Goal: Task Accomplishment & Management: Complete application form

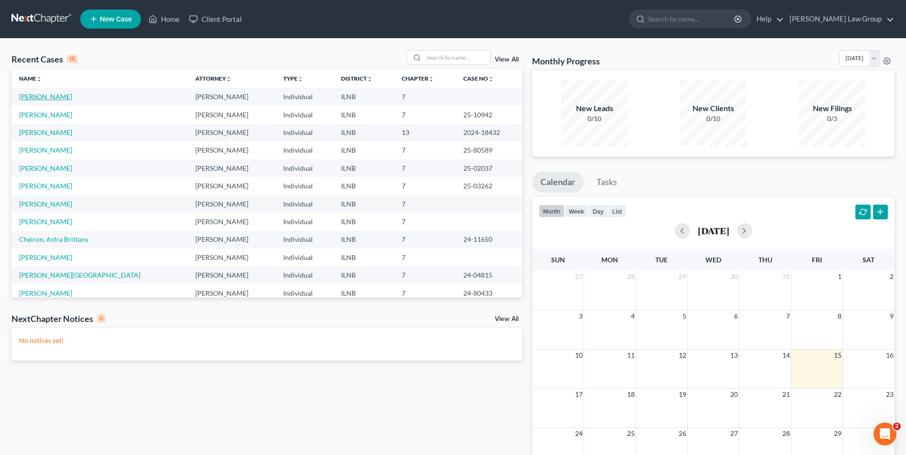
click at [38, 96] on link "[PERSON_NAME]" at bounding box center [45, 97] width 53 height 8
select select "6"
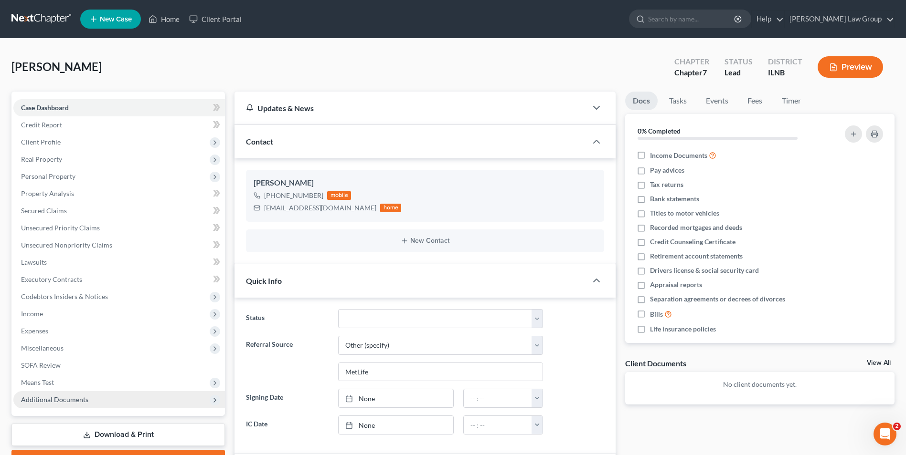
click at [59, 397] on span "Additional Documents" at bounding box center [54, 400] width 67 height 8
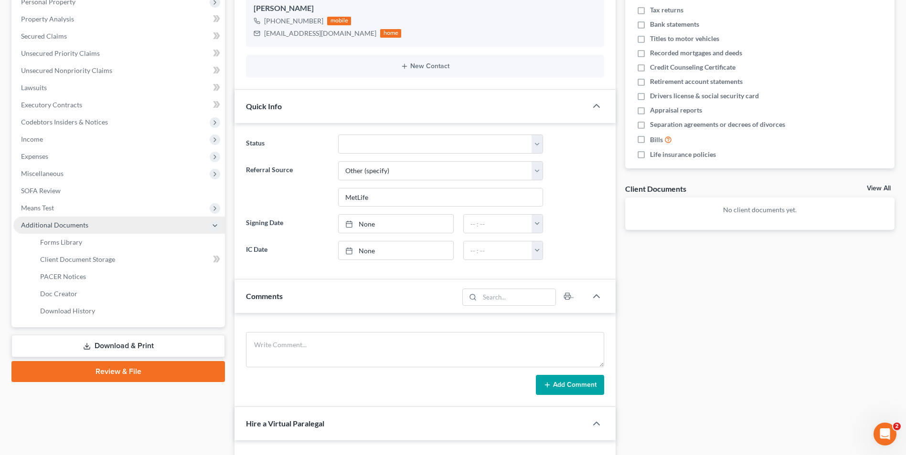
scroll to position [175, 0]
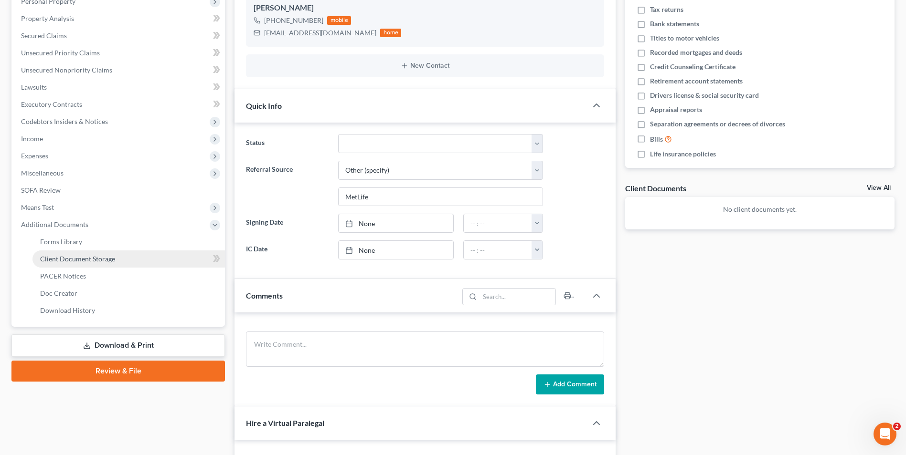
click at [91, 256] on span "Client Document Storage" at bounding box center [77, 259] width 75 height 8
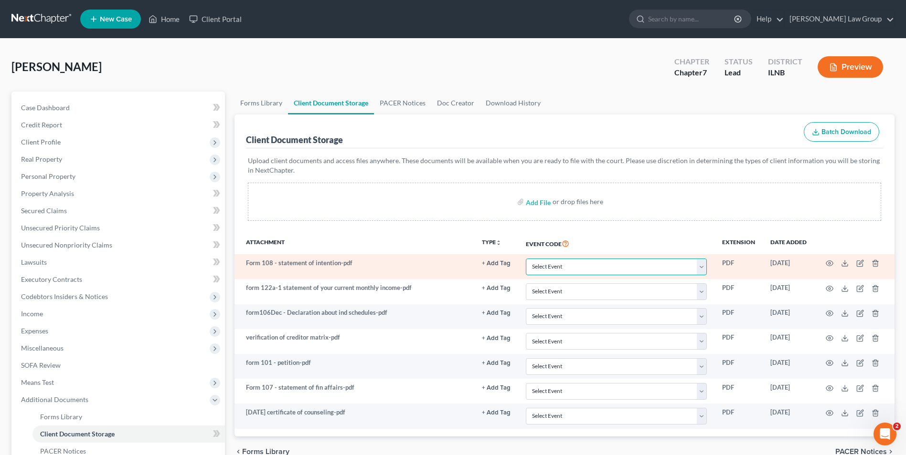
click at [584, 271] on select "Select Event Certificate of Credit Counseling Chapter 13 Calculation of Your Di…" at bounding box center [616, 267] width 181 height 17
click at [526, 259] on select "Select Event Certificate of Credit Counseling Chapter 13 Calculation of Your Di…" at bounding box center [616, 267] width 181 height 17
click at [559, 269] on select "Select Event Certificate of Credit Counseling Chapter 13 Calculation of Your Di…" at bounding box center [616, 267] width 181 height 17
select select "13"
click at [526, 259] on select "Select Event Certificate of Credit Counseling Chapter 13 Calculation of Your Di…" at bounding box center [616, 267] width 181 height 17
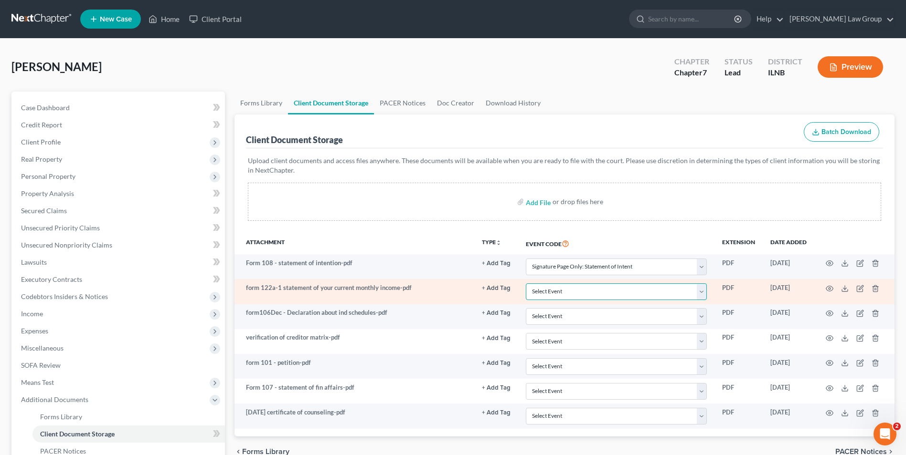
click at [563, 294] on select "Select Event Certificate of Credit Counseling Chapter 13 Calculation of Your Di…" at bounding box center [616, 292] width 181 height 17
select select "10"
click at [526, 284] on select "Select Event Certificate of Credit Counseling Chapter 13 Calculation of Your Di…" at bounding box center [616, 292] width 181 height 17
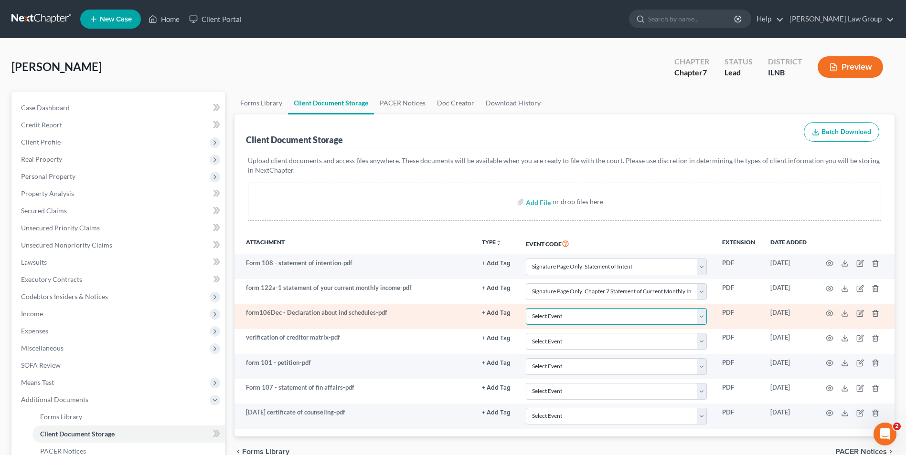
click at [575, 315] on select "Select Event Certificate of Credit Counseling Chapter 13 Calculation of Your Di…" at bounding box center [616, 316] width 181 height 17
select select "11"
click at [526, 308] on select "Select Event Certificate of Credit Counseling Chapter 13 Calculation of Your Di…" at bounding box center [616, 316] width 181 height 17
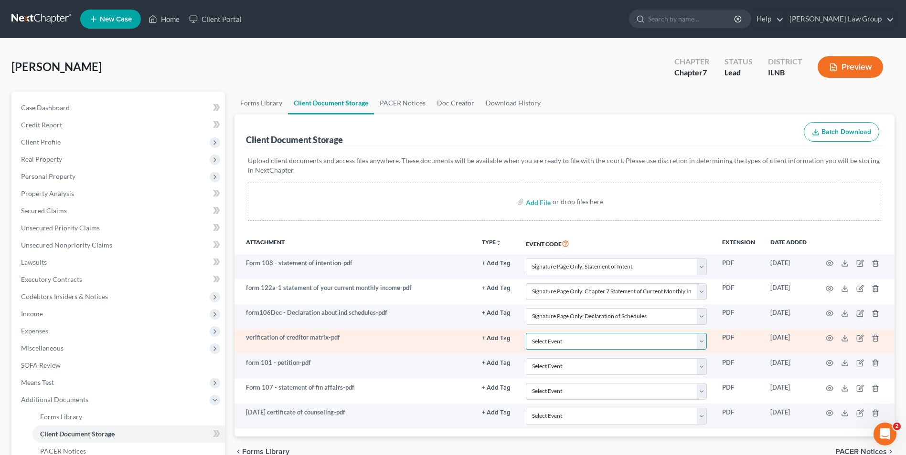
click at [565, 342] on select "Select Event Certificate of Credit Counseling Chapter 13 Calculation of Your Di…" at bounding box center [616, 341] width 181 height 17
select select "14"
click at [526, 333] on select "Select Event Certificate of Credit Counseling Chapter 13 Calculation of Your Di…" at bounding box center [616, 341] width 181 height 17
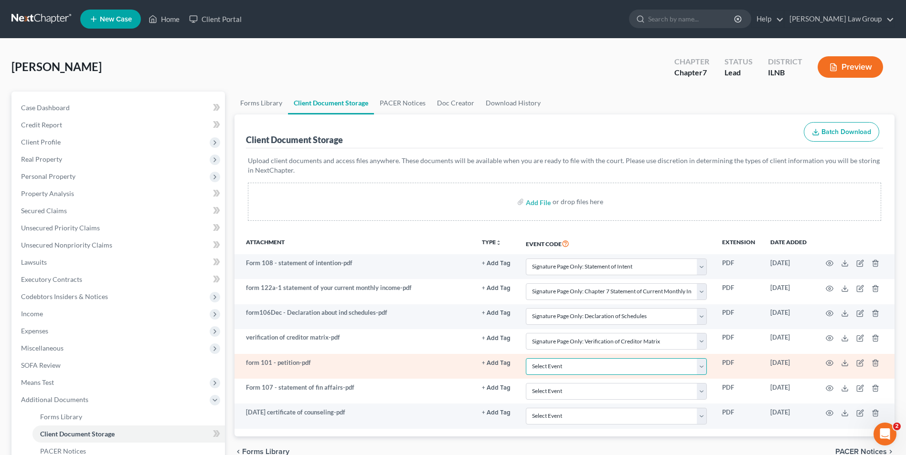
click at [563, 368] on select "Select Event Certificate of Credit Counseling Chapter 13 Calculation of Your Di…" at bounding box center [616, 367] width 181 height 17
select select "15"
click at [526, 359] on select "Select Event Certificate of Credit Counseling Chapter 13 Calculation of Your Di…" at bounding box center [616, 367] width 181 height 17
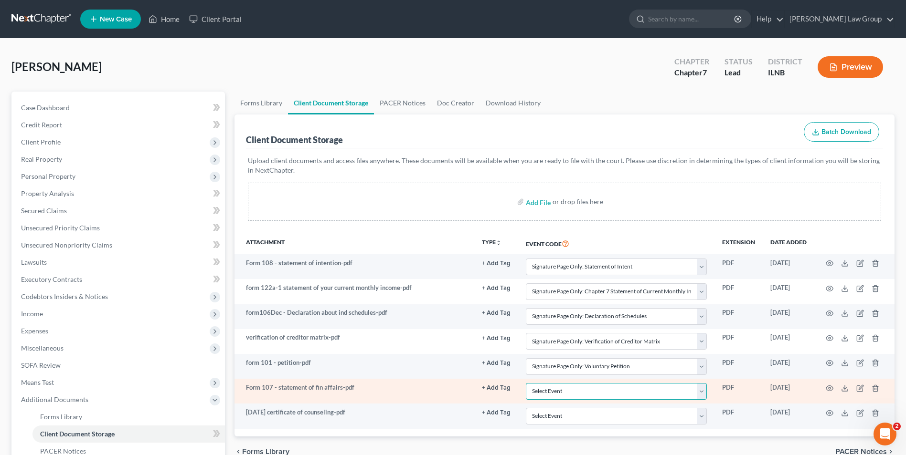
click at [559, 397] on select "Select Event Certificate of Credit Counseling Chapter 13 Calculation of Your Di…" at bounding box center [616, 391] width 181 height 17
select select "12"
click at [526, 383] on select "Select Event Certificate of Credit Counseling Chapter 13 Calculation of Your Di…" at bounding box center [616, 391] width 181 height 17
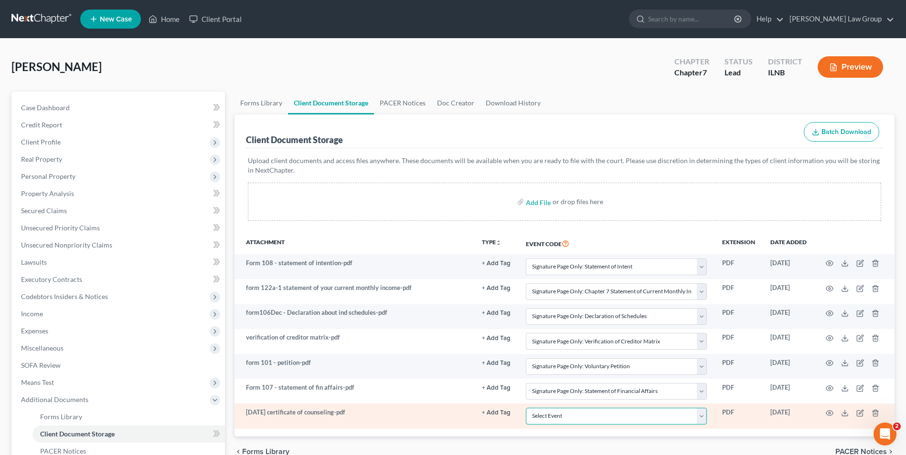
click at [577, 419] on select "Select Event Certificate of Credit Counseling Chapter 13 Calculation of Your Di…" at bounding box center [616, 416] width 181 height 17
select select "0"
click at [526, 408] on select "Select Event Certificate of Credit Counseling Chapter 13 Calculation of Your Di…" at bounding box center [616, 416] width 181 height 17
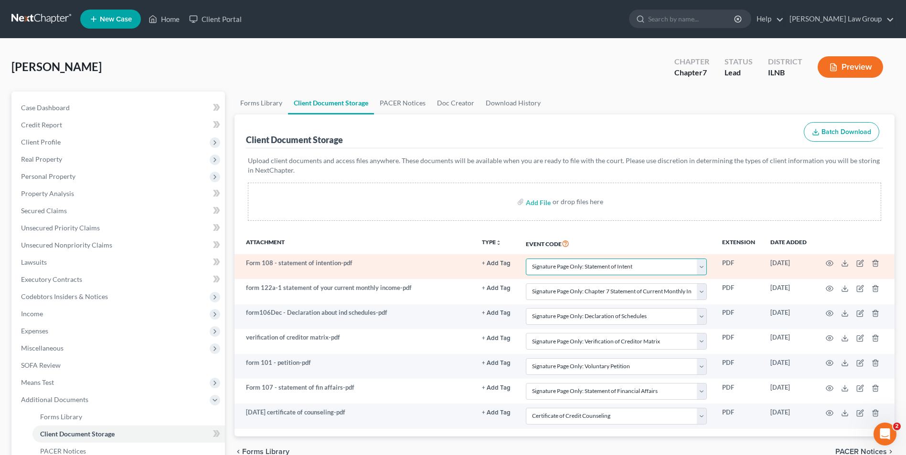
click at [577, 270] on select "Select Event Certificate of Credit Counseling Chapter 13 Calculation of Your Di…" at bounding box center [616, 267] width 181 height 17
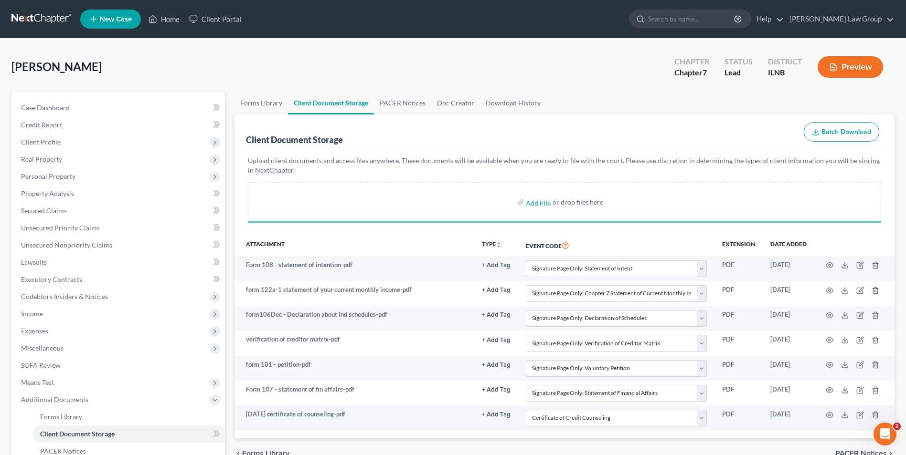
select select "13"
select select "10"
select select "11"
select select "14"
select select "15"
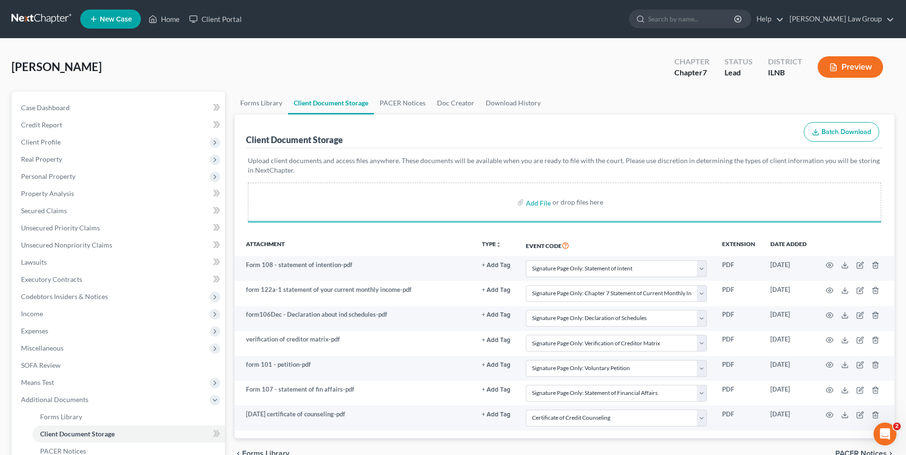
select select "12"
select select "0"
select select "13"
select select "10"
select select "11"
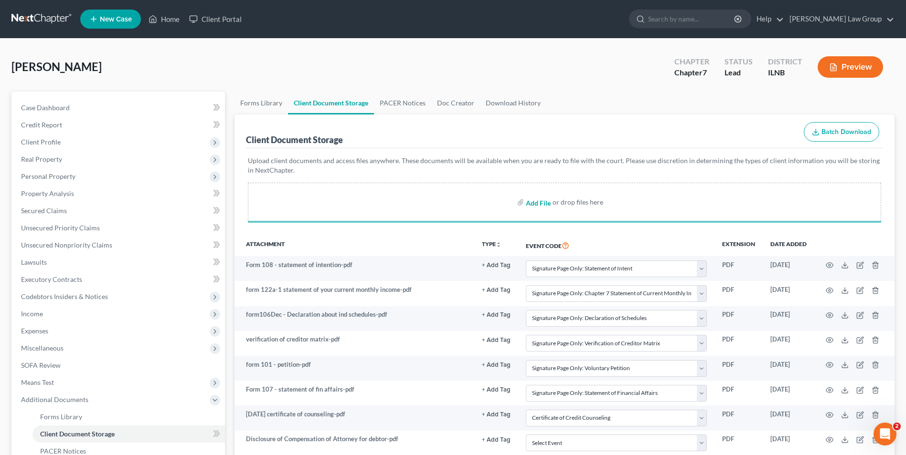
select select "14"
select select "15"
select select "12"
select select "0"
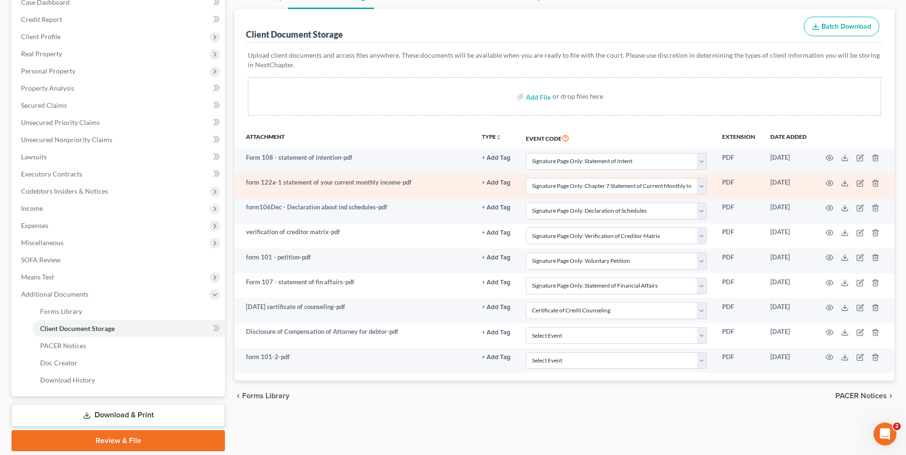
scroll to position [116, 0]
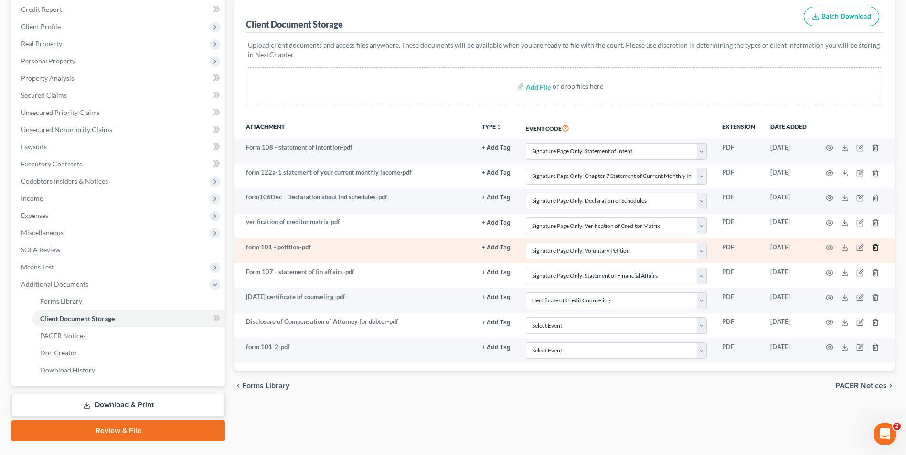
click at [873, 246] on icon "button" at bounding box center [875, 248] width 4 height 6
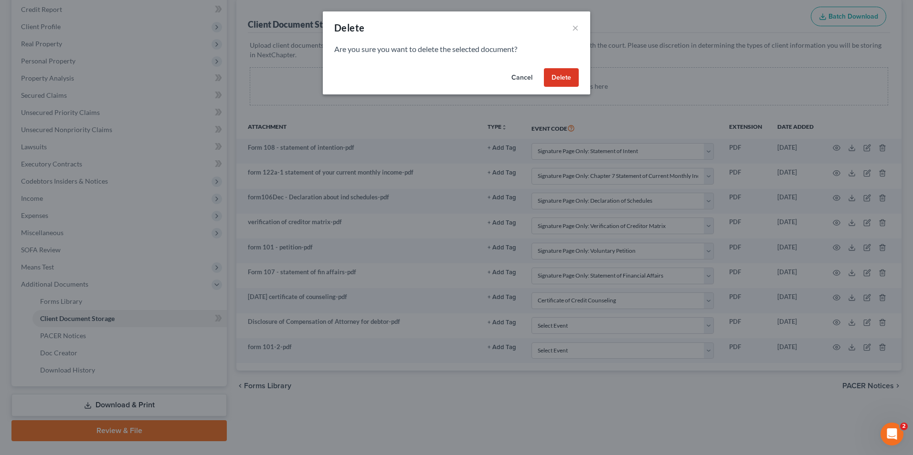
click at [556, 76] on button "Delete" at bounding box center [561, 77] width 35 height 19
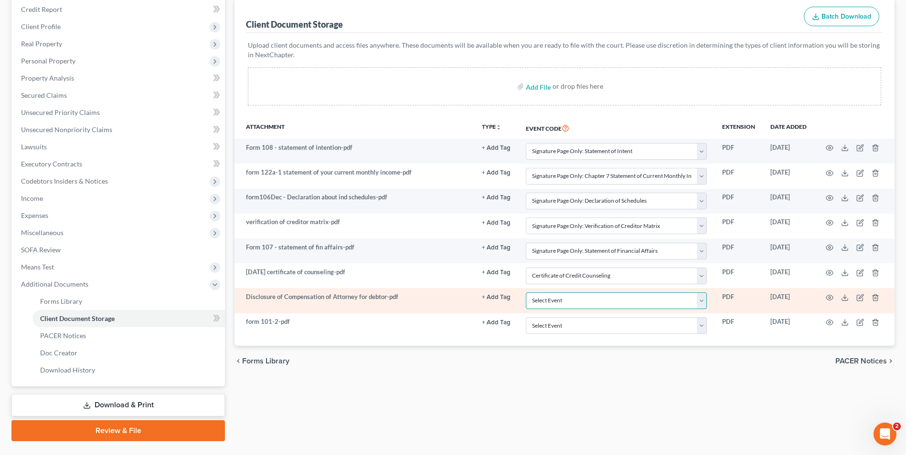
click at [564, 299] on select "Select Event Certificate of Credit Counseling Chapter 13 Calculation of Your Di…" at bounding box center [616, 301] width 181 height 17
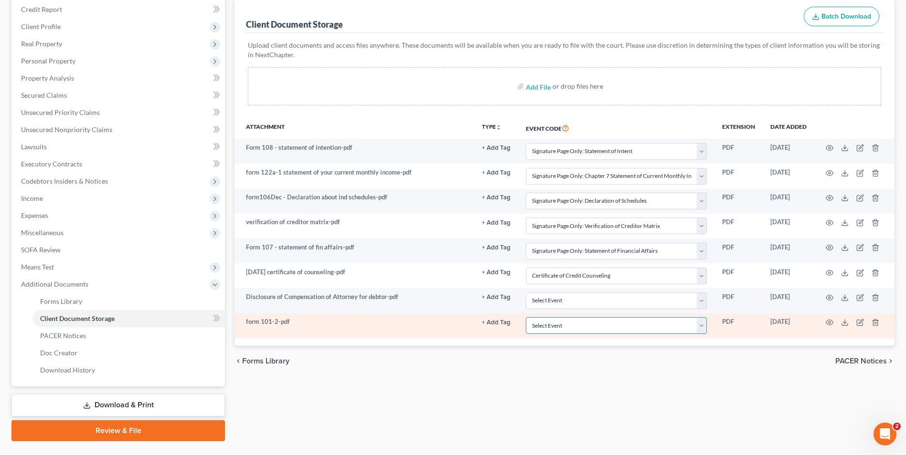
click at [649, 324] on select "Select Event Certificate of Credit Counseling Chapter 13 Calculation of Your Di…" at bounding box center [616, 326] width 181 height 17
select select "15"
click at [526, 318] on select "Select Event Certificate of Credit Counseling Chapter 13 Calculation of Your Di…" at bounding box center [616, 326] width 181 height 17
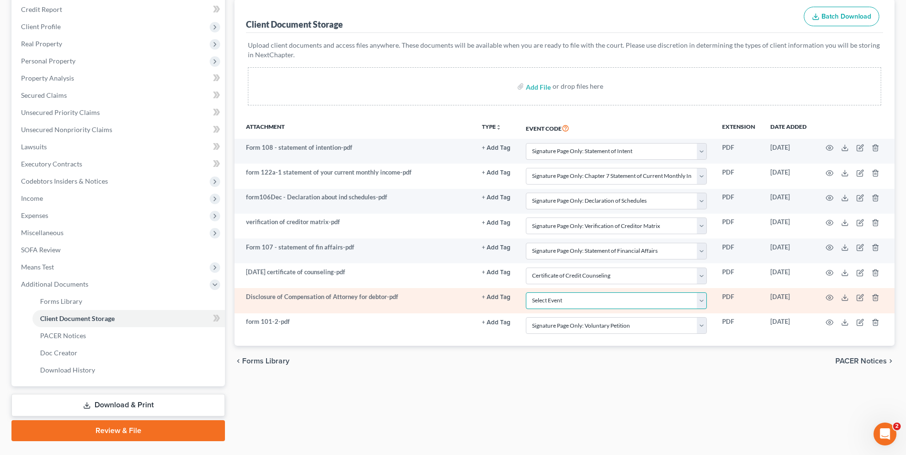
click at [625, 301] on select "Select Event Certificate of Credit Counseling Chapter 13 Calculation of Your Di…" at bounding box center [616, 301] width 181 height 17
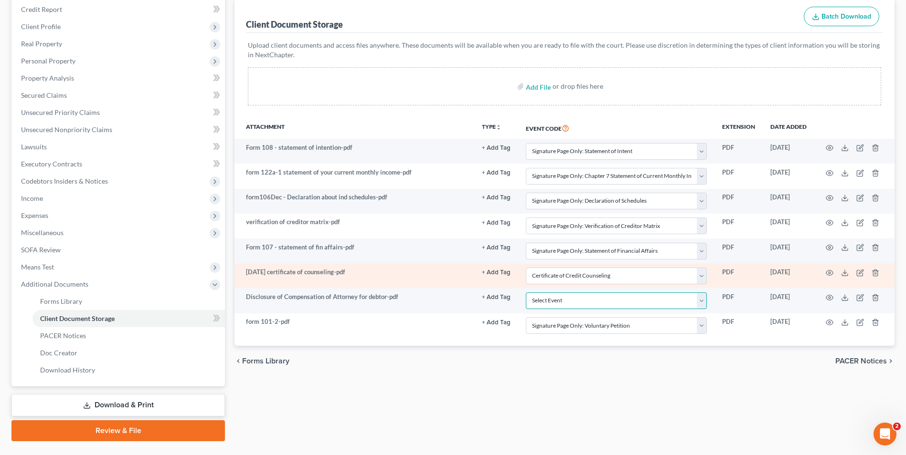
select select "6"
click at [526, 293] on select "Select Event Certificate of Credit Counseling Chapter 13 Calculation of Your Di…" at bounding box center [616, 301] width 181 height 17
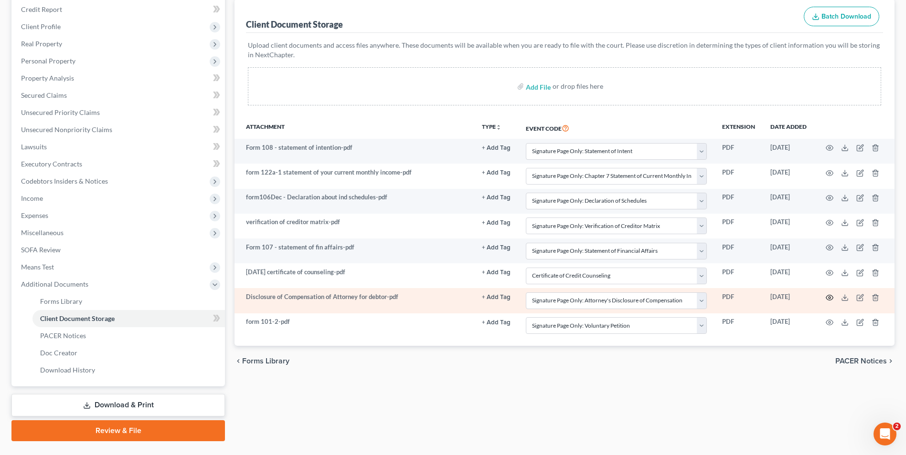
click at [829, 299] on circle "button" at bounding box center [829, 298] width 2 height 2
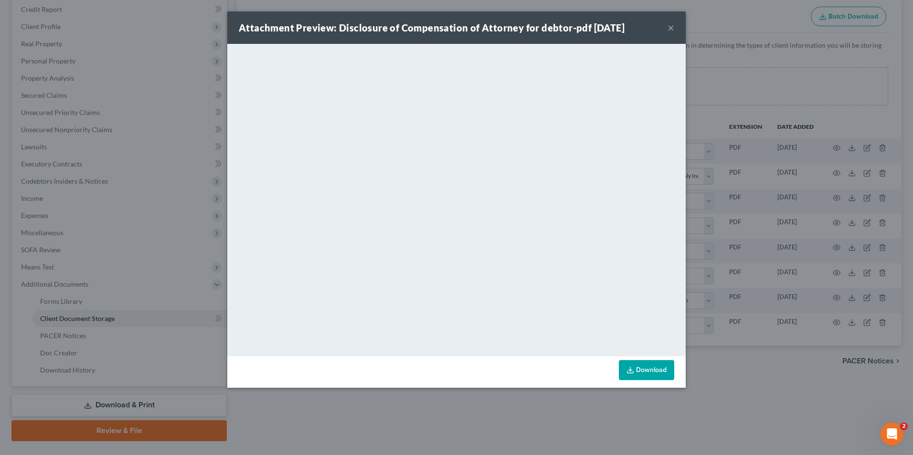
click at [672, 27] on button "×" at bounding box center [670, 27] width 7 height 11
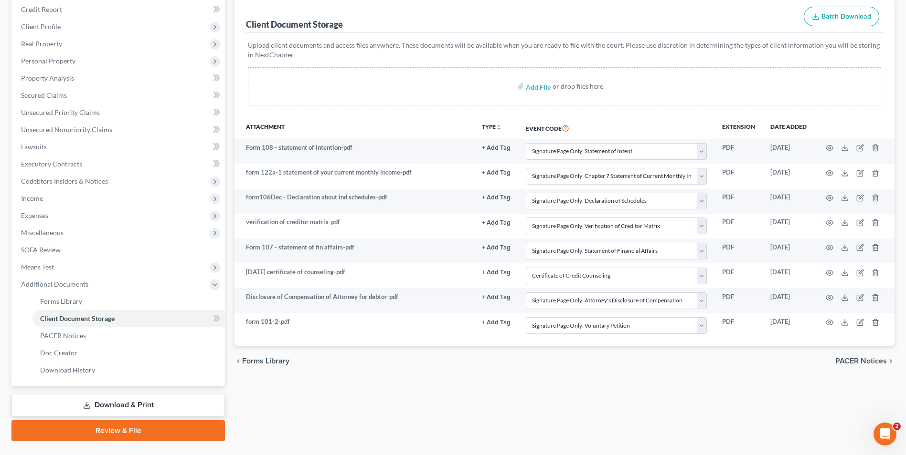
click at [117, 408] on link "Download & Print" at bounding box center [117, 405] width 213 height 22
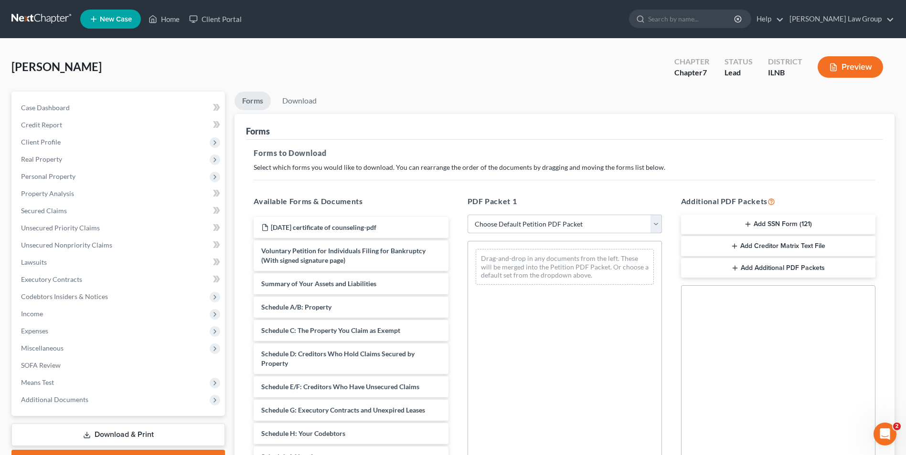
click at [542, 229] on select "Choose Default Petition PDF Packet Complete Bankruptcy Petition (all forms and …" at bounding box center [564, 224] width 194 height 19
select select "0"
click at [467, 215] on select "Choose Default Petition PDF Packet Complete Bankruptcy Petition (all forms and …" at bounding box center [564, 224] width 194 height 19
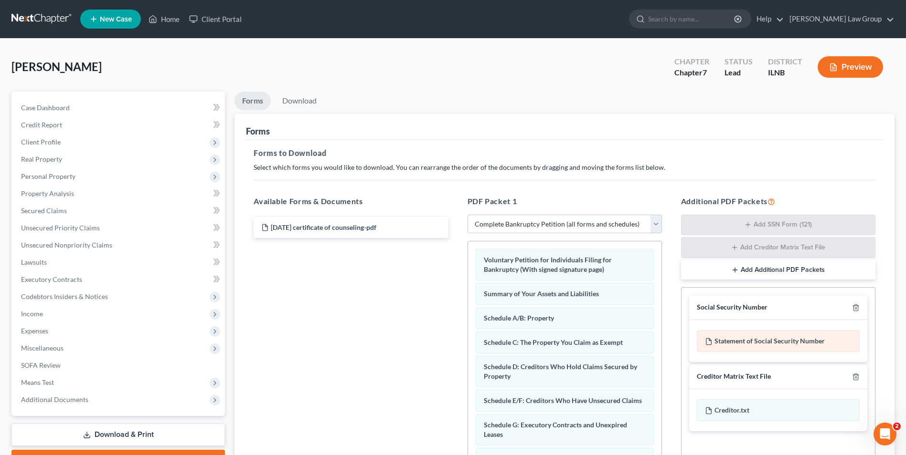
click at [752, 342] on div "Statement of Social Security Number" at bounding box center [778, 341] width 163 height 22
click at [710, 339] on icon at bounding box center [709, 342] width 8 height 8
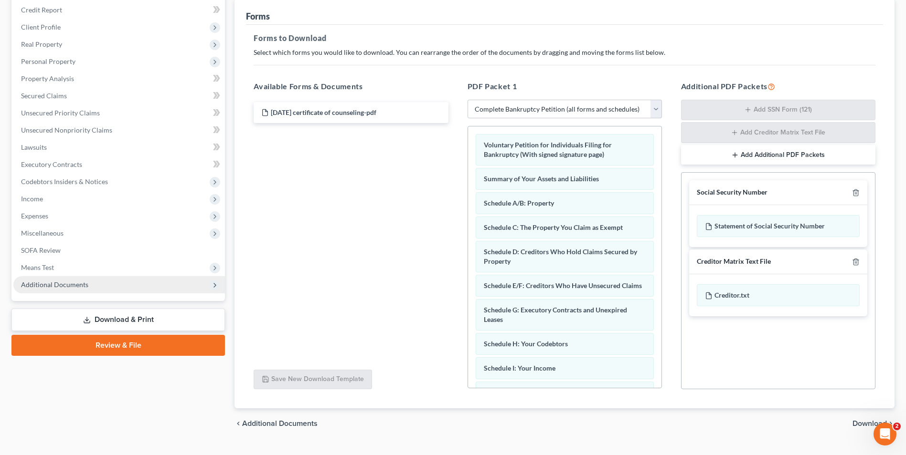
scroll to position [135, 0]
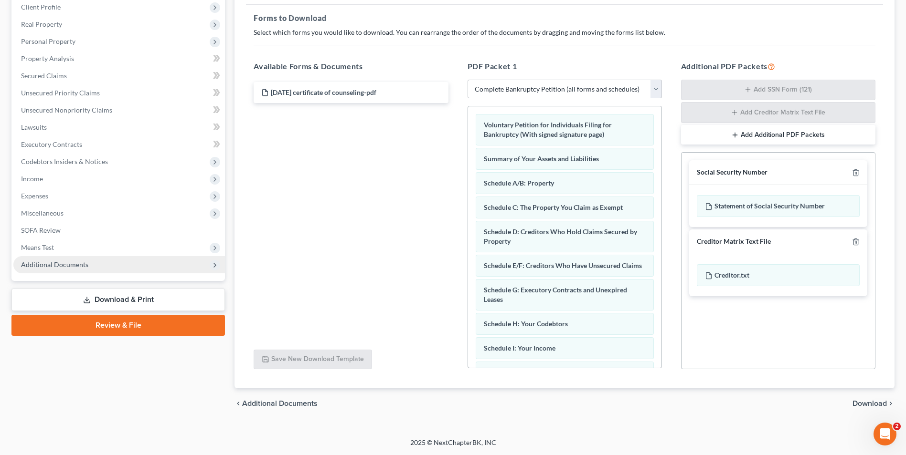
click at [66, 266] on span "Additional Documents" at bounding box center [54, 265] width 67 height 8
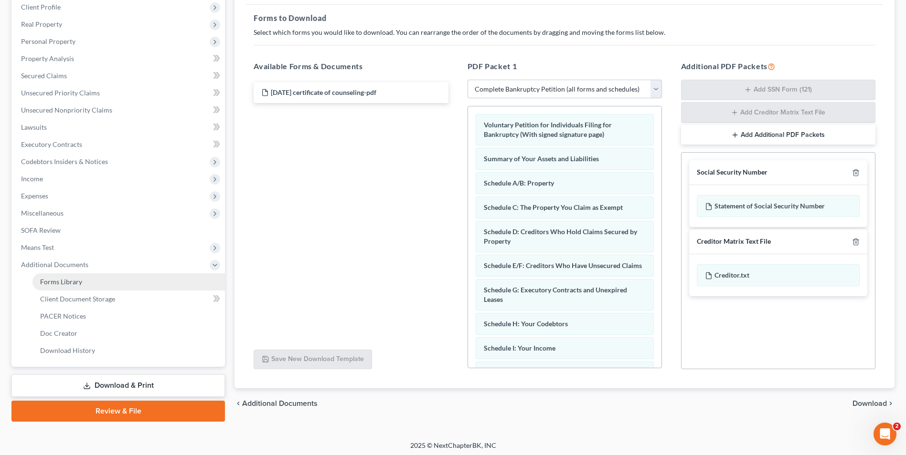
click at [52, 279] on span "Forms Library" at bounding box center [61, 282] width 42 height 8
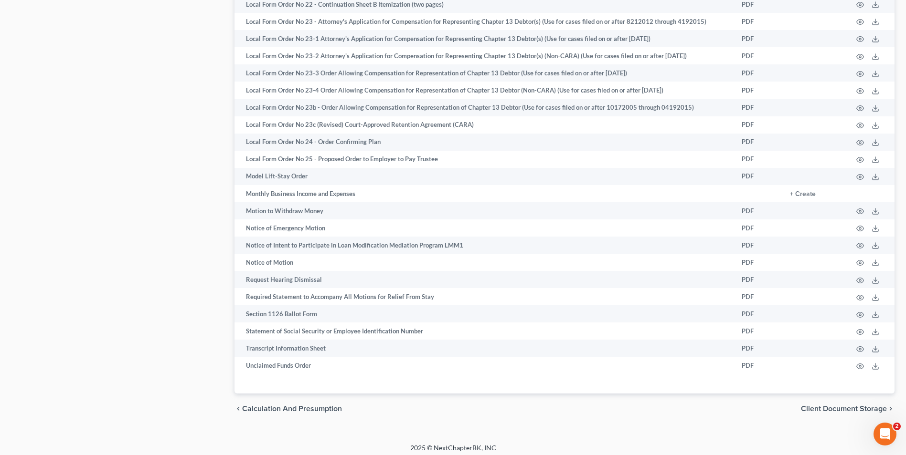
scroll to position [1651, 0]
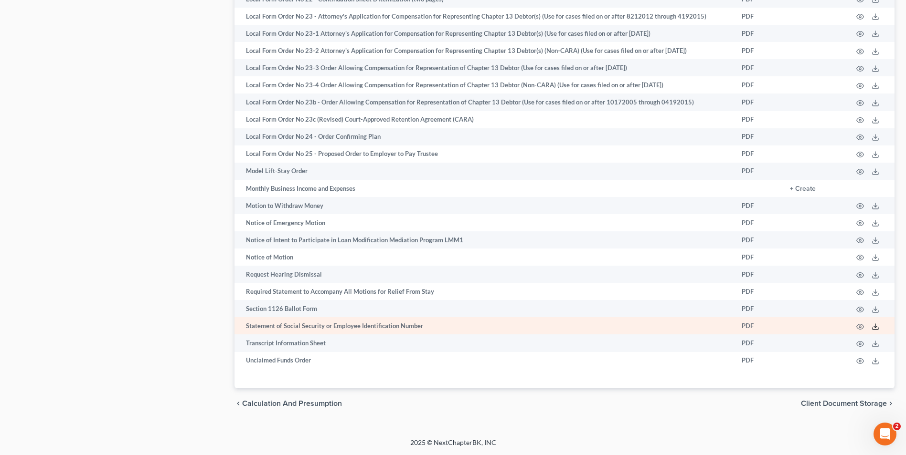
click at [875, 326] on line at bounding box center [875, 326] width 0 height 4
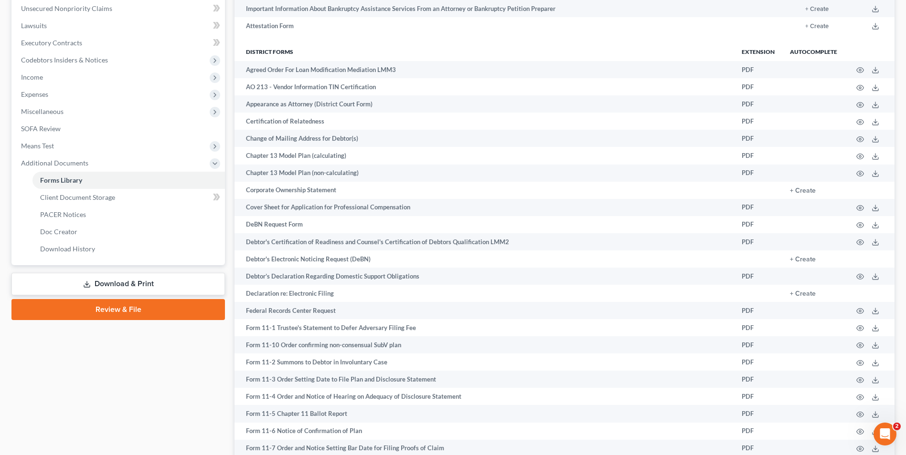
scroll to position [0, 0]
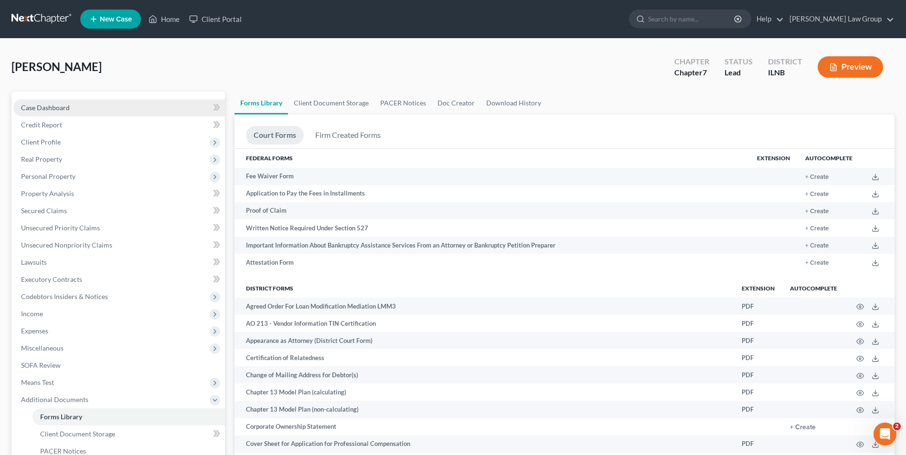
click at [58, 104] on span "Case Dashboard" at bounding box center [45, 108] width 49 height 8
select select "6"
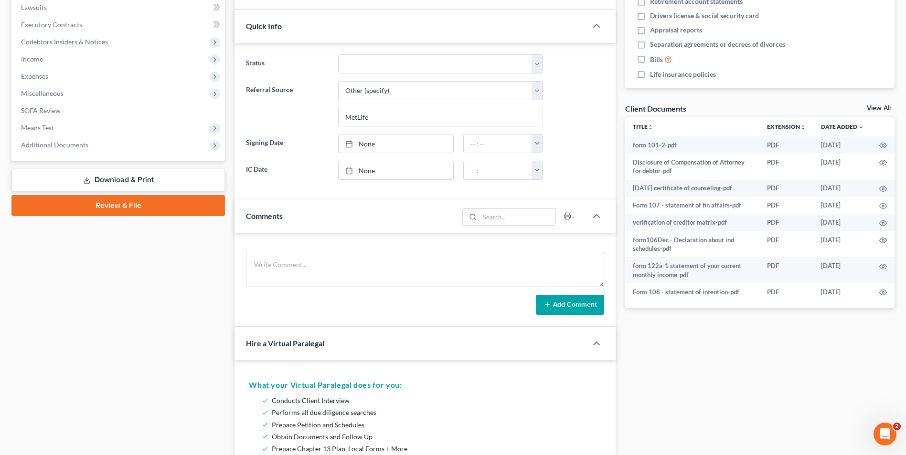
scroll to position [255, 0]
click at [571, 212] on icon "button" at bounding box center [567, 216] width 8 height 8
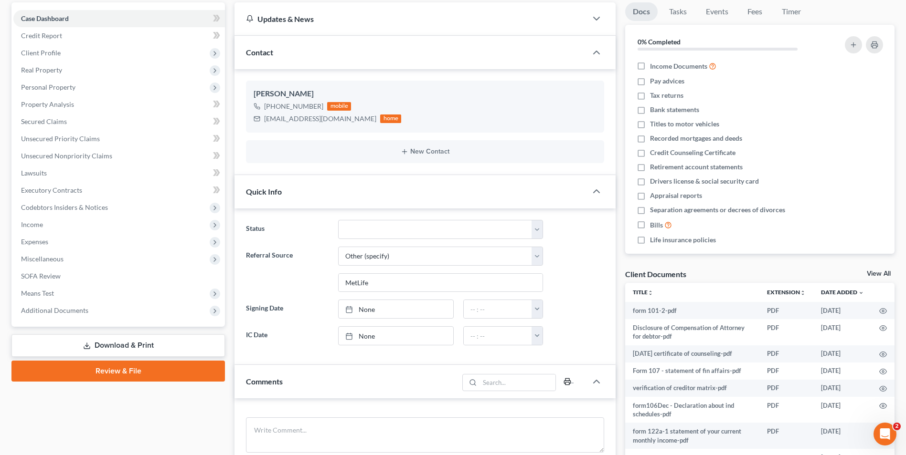
scroll to position [0, 0]
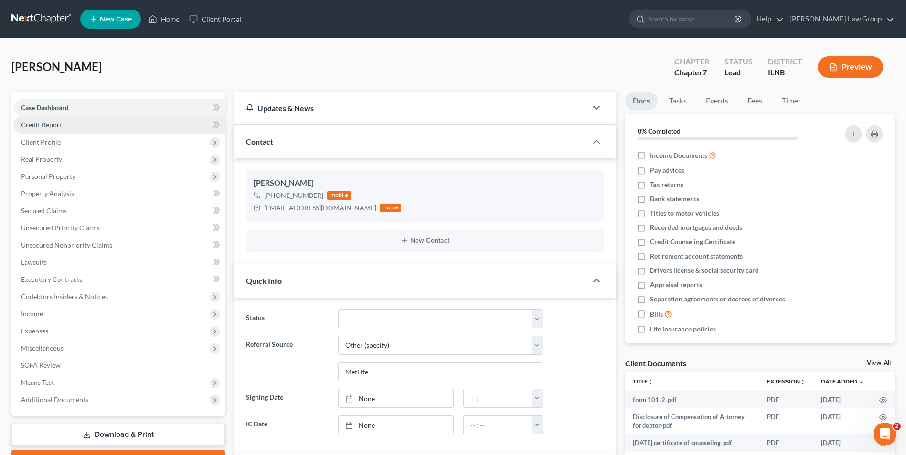
click at [25, 128] on span "Credit Report" at bounding box center [41, 125] width 41 height 8
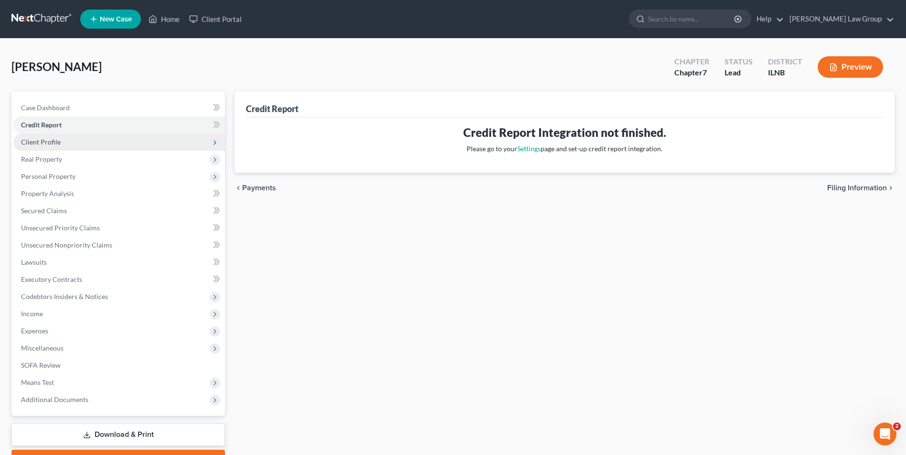
click at [43, 139] on span "Client Profile" at bounding box center [41, 142] width 40 height 8
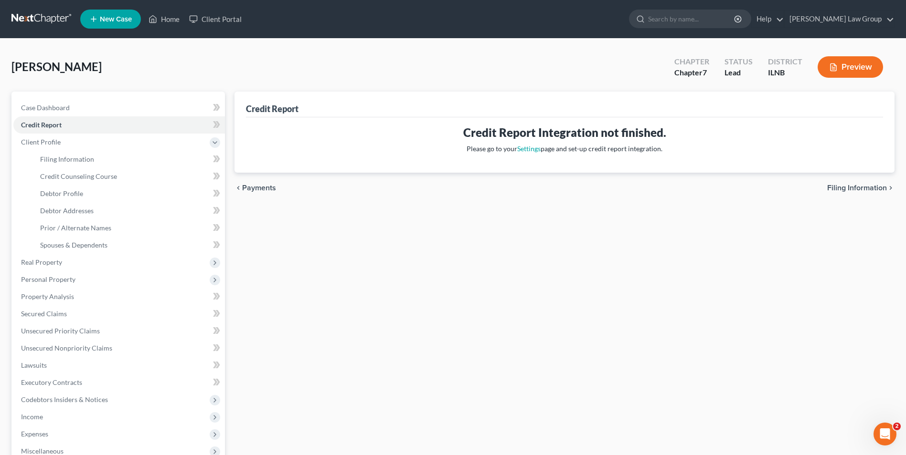
click at [844, 185] on span "Filing Information" at bounding box center [857, 188] width 60 height 8
select select "1"
select select "0"
select select "14"
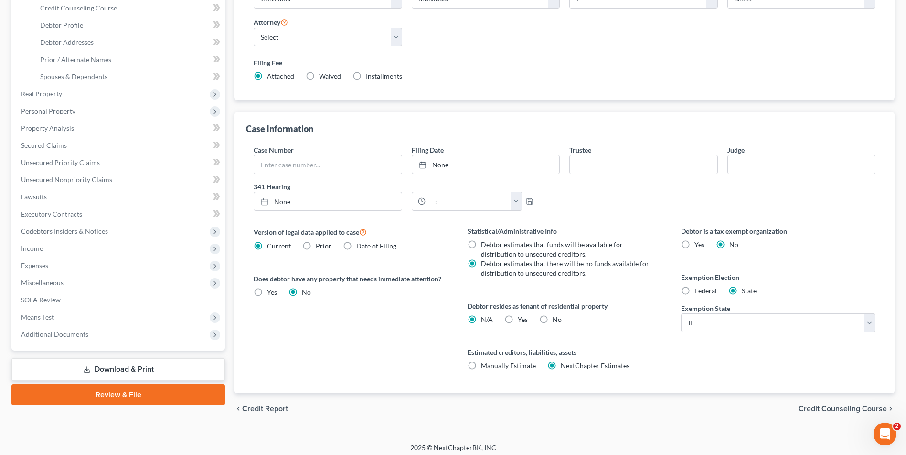
scroll to position [174, 0]
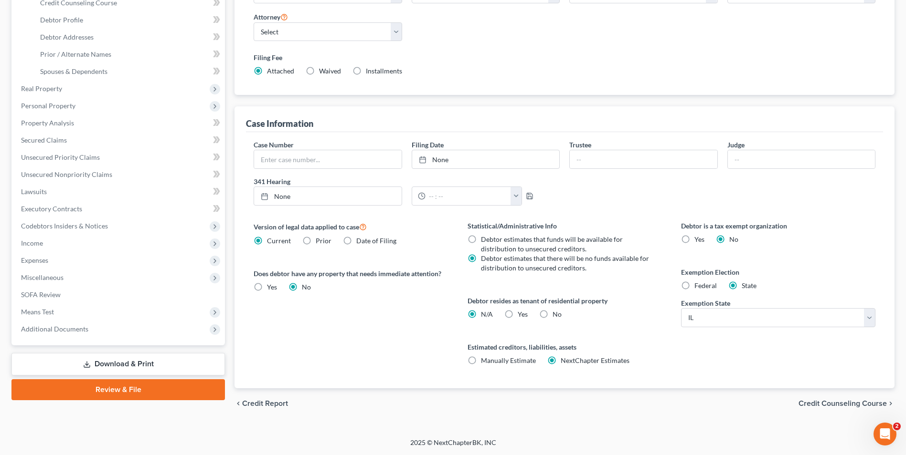
click at [827, 403] on span "Credit Counseling Course" at bounding box center [842, 404] width 88 height 8
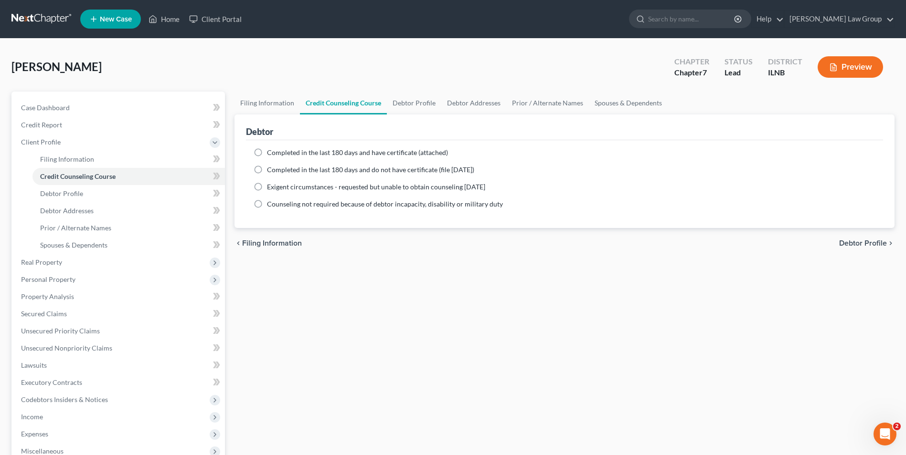
click at [267, 153] on label "Completed in the last 180 days and have certificate (attached)" at bounding box center [357, 153] width 181 height 10
click at [271, 153] on input "Completed in the last 180 days and have certificate (attached)" at bounding box center [274, 151] width 6 height 6
radio input "true"
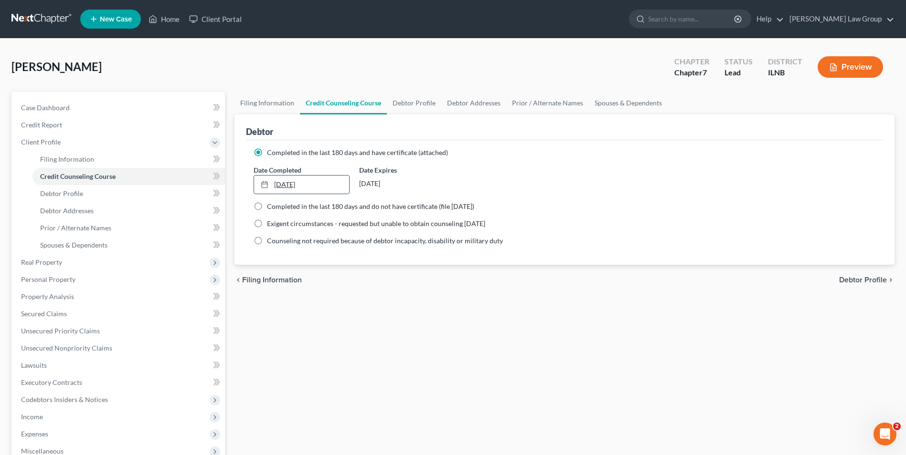
click at [288, 184] on link "[DATE]" at bounding box center [301, 185] width 95 height 18
click at [860, 280] on span "Debtor Profile" at bounding box center [863, 280] width 48 height 8
select select "2"
select select "3"
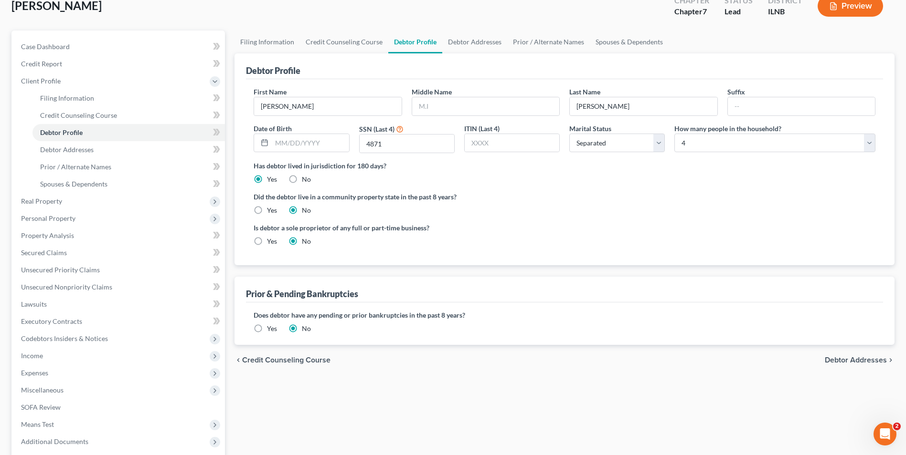
scroll to position [62, 0]
click at [861, 361] on span "Debtor Addresses" at bounding box center [856, 360] width 62 height 8
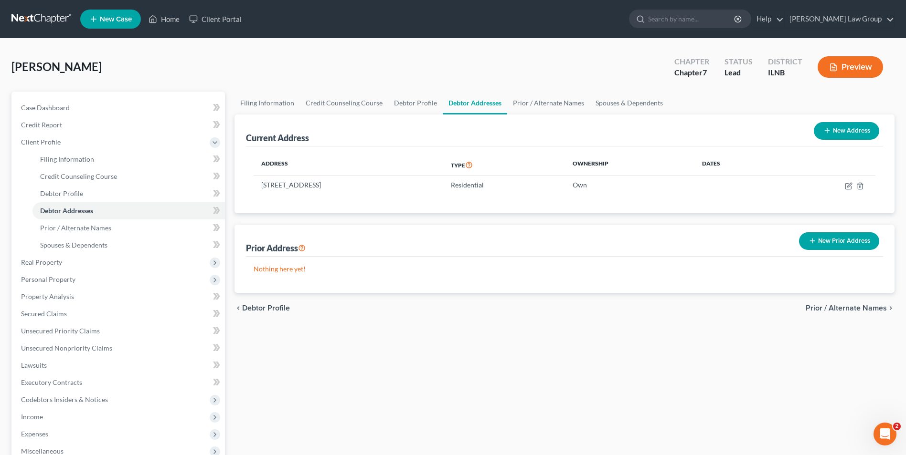
click at [847, 307] on span "Prior / Alternate Names" at bounding box center [845, 309] width 81 height 8
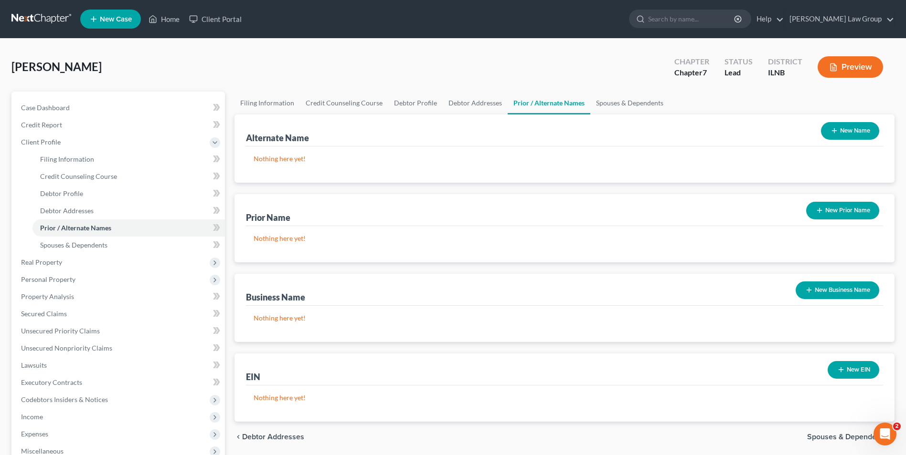
scroll to position [155, 0]
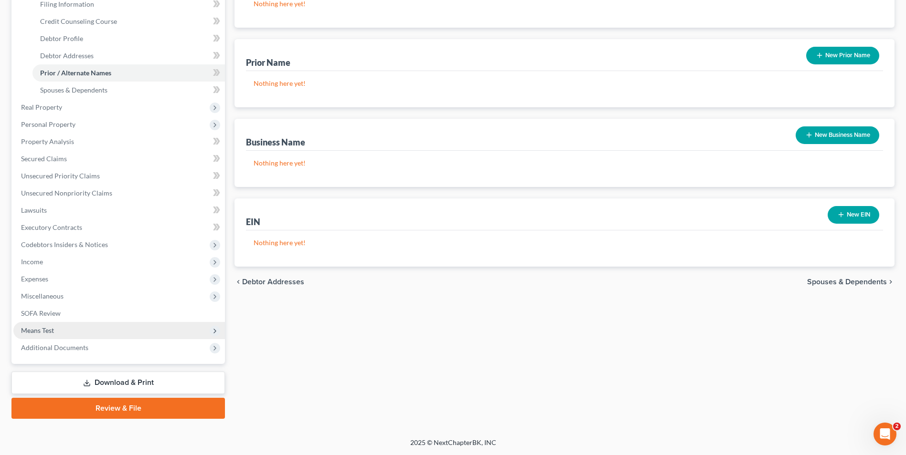
click at [118, 334] on span "Means Test" at bounding box center [119, 330] width 212 height 17
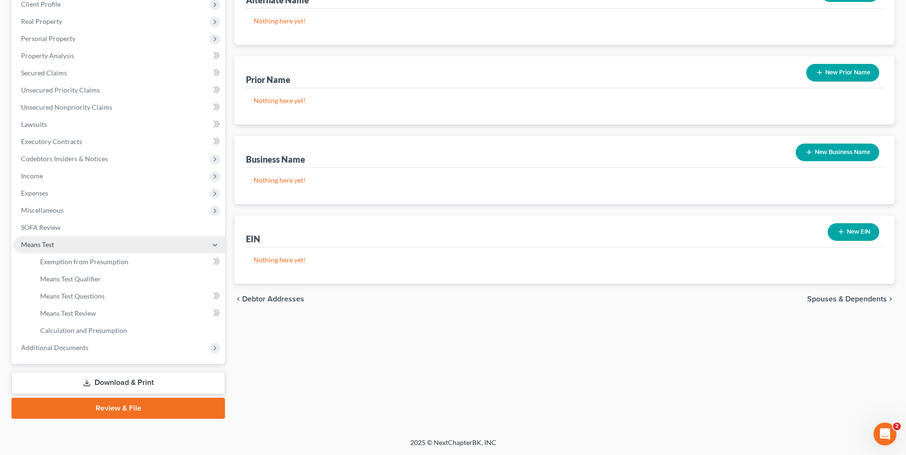
scroll to position [138, 0]
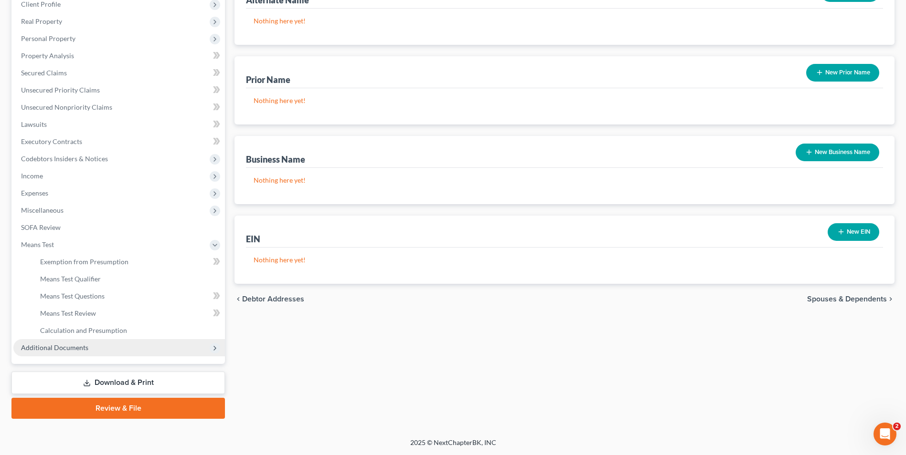
click at [106, 352] on span "Additional Documents" at bounding box center [119, 347] width 212 height 17
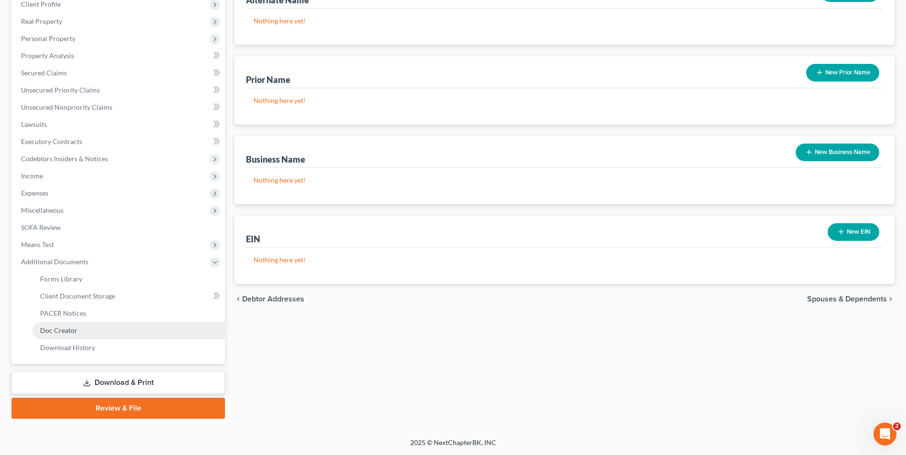
click at [59, 328] on span "Doc Creator" at bounding box center [58, 331] width 37 height 8
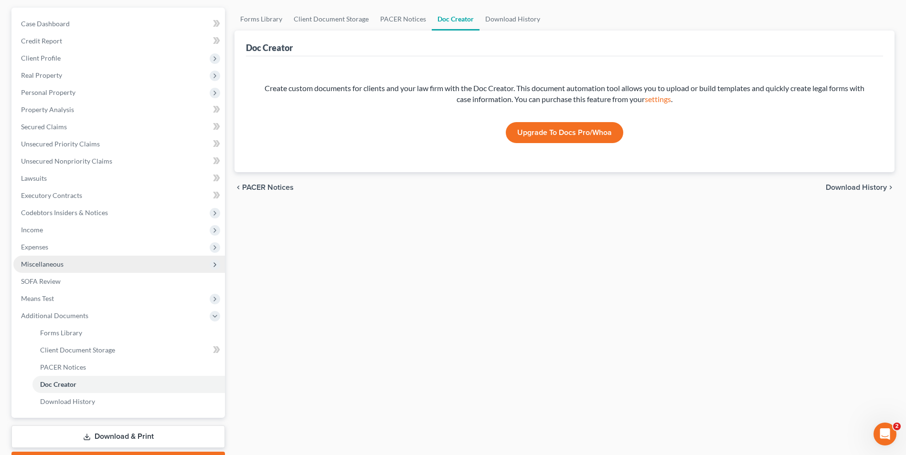
scroll to position [85, 0]
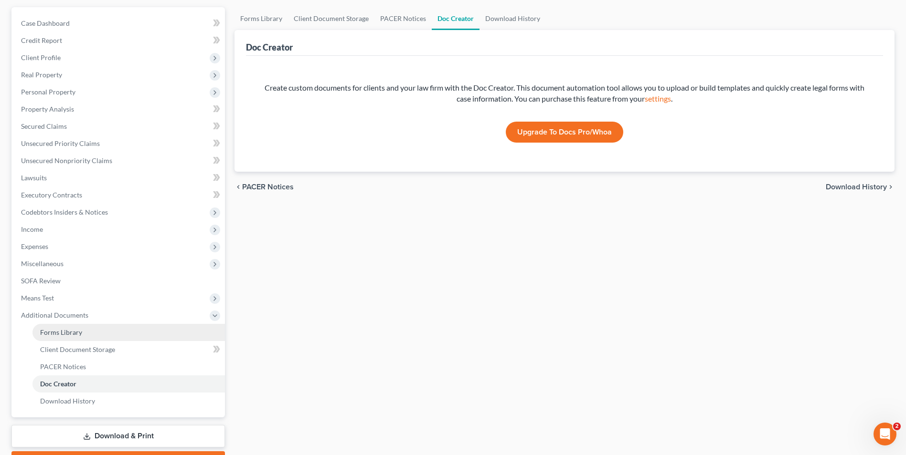
click at [71, 331] on span "Forms Library" at bounding box center [61, 332] width 42 height 8
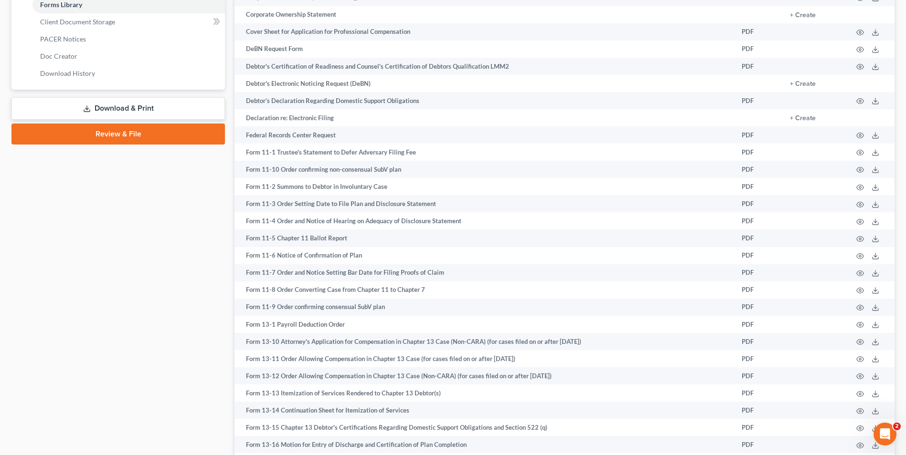
scroll to position [383, 0]
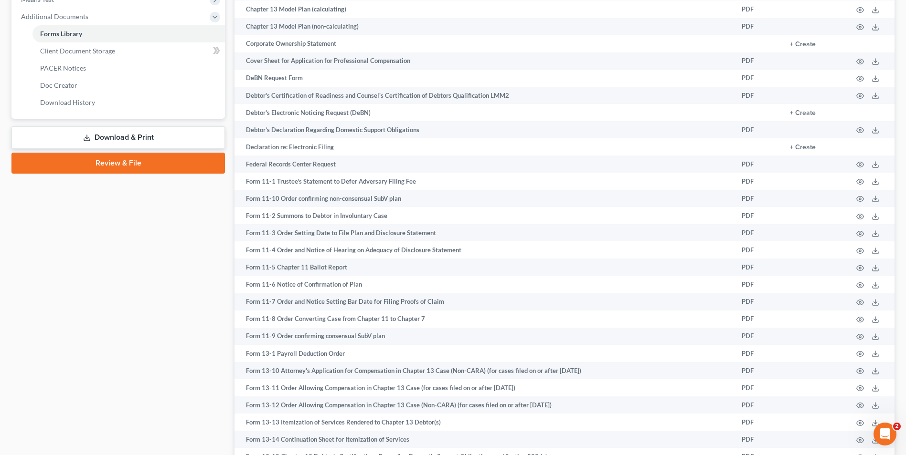
click at [116, 134] on link "Download & Print" at bounding box center [117, 138] width 213 height 22
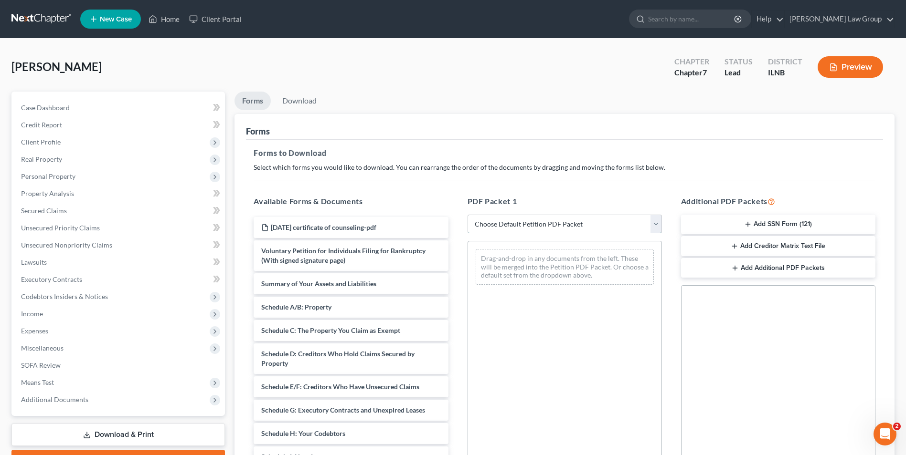
click at [518, 222] on select "Choose Default Petition PDF Packet Complete Bankruptcy Petition (all forms and …" at bounding box center [564, 224] width 194 height 19
select select "0"
click at [467, 215] on select "Choose Default Petition PDF Packet Complete Bankruptcy Petition (all forms and …" at bounding box center [564, 224] width 194 height 19
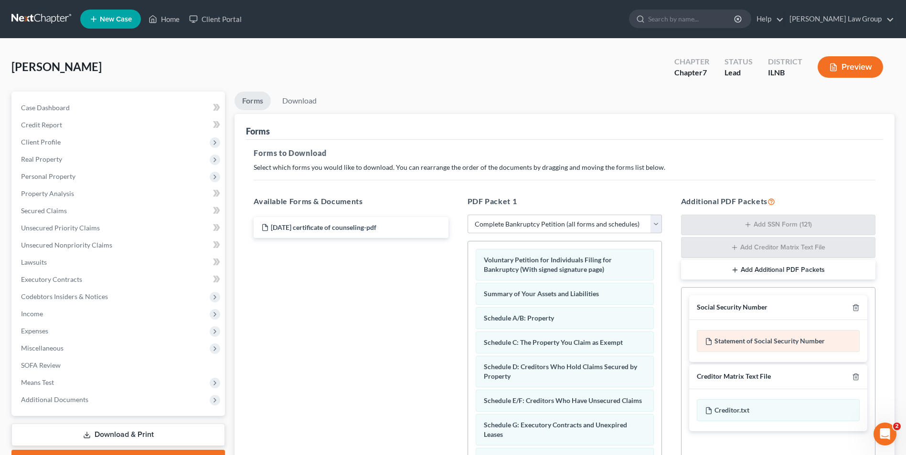
click at [710, 341] on icon at bounding box center [709, 342] width 8 height 8
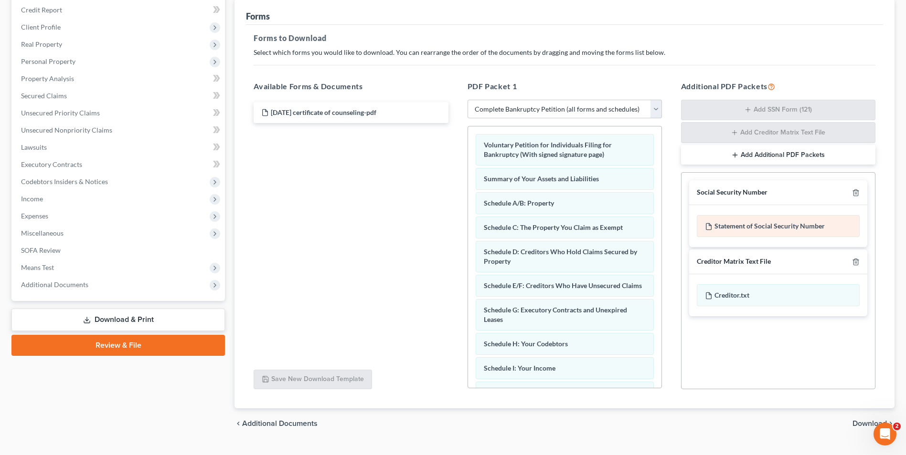
scroll to position [116, 0]
click at [661, 371] on div "Voluntary Petition for Individuals Filing for Bankruptcy (With signed signature…" at bounding box center [564, 257] width 194 height 263
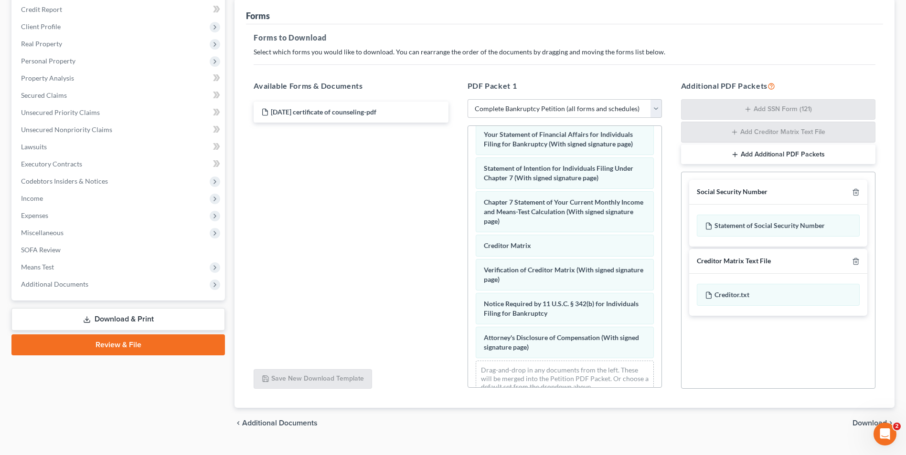
scroll to position [342, 0]
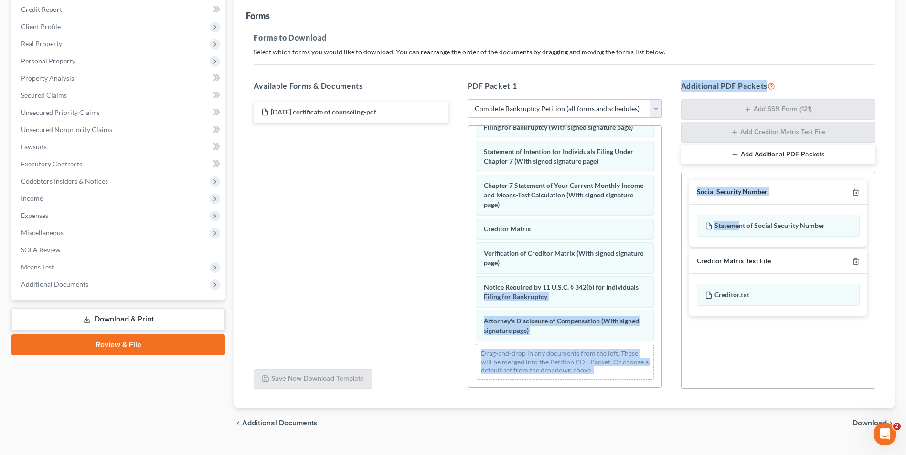
drag, startPoint x: 740, startPoint y: 230, endPoint x: 649, endPoint y: 275, distance: 101.6
click at [649, 275] on div "Available Forms & Documents [DATE] certificate of counseling-pdf Save New Downl…" at bounding box center [564, 235] width 641 height 325
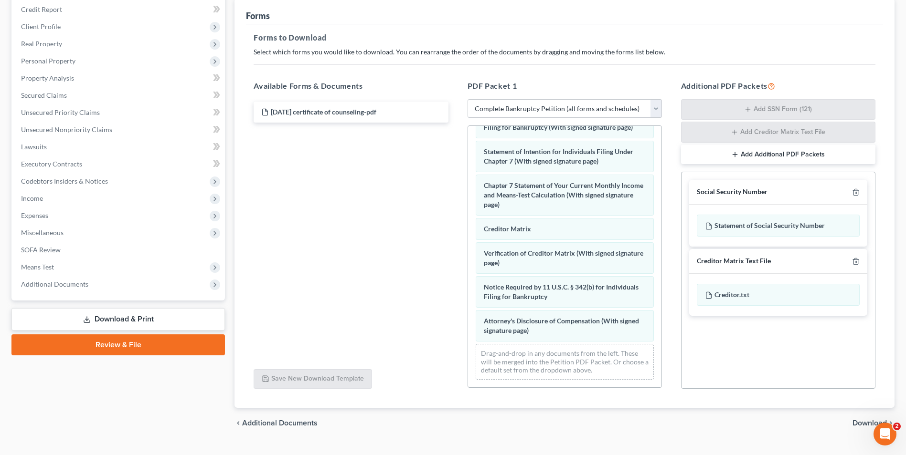
click at [772, 363] on div "Social Security Number Statement of Social Security Number Creditor Matrix Text…" at bounding box center [778, 280] width 194 height 217
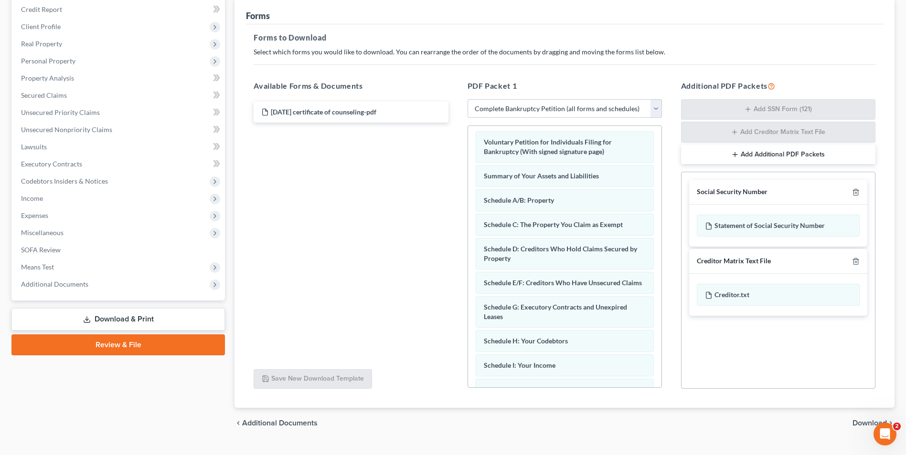
scroll to position [0, 0]
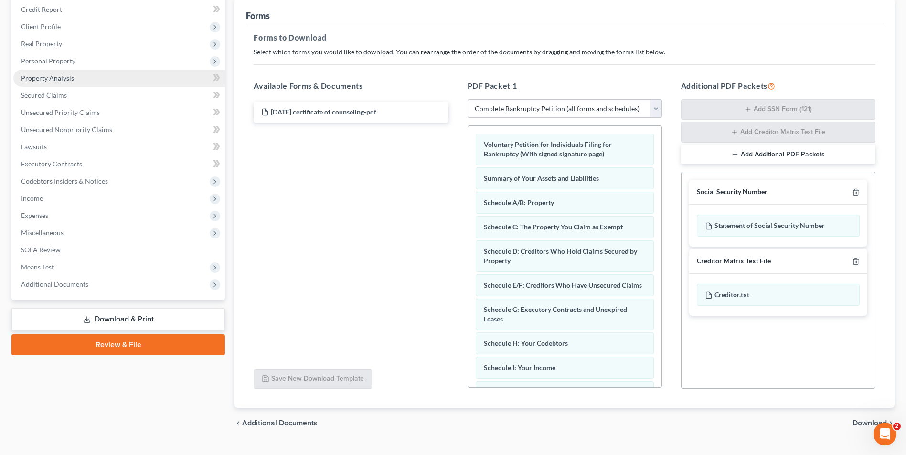
click at [44, 75] on span "Property Analysis" at bounding box center [47, 78] width 53 height 8
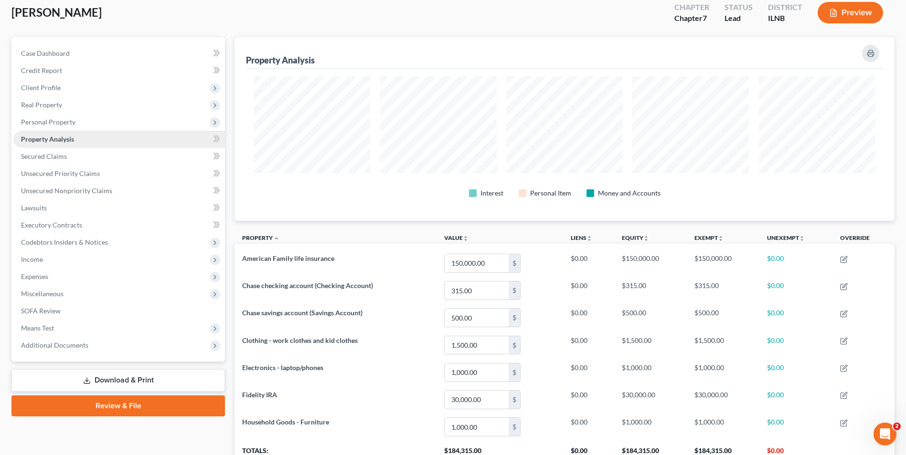
scroll to position [134, 0]
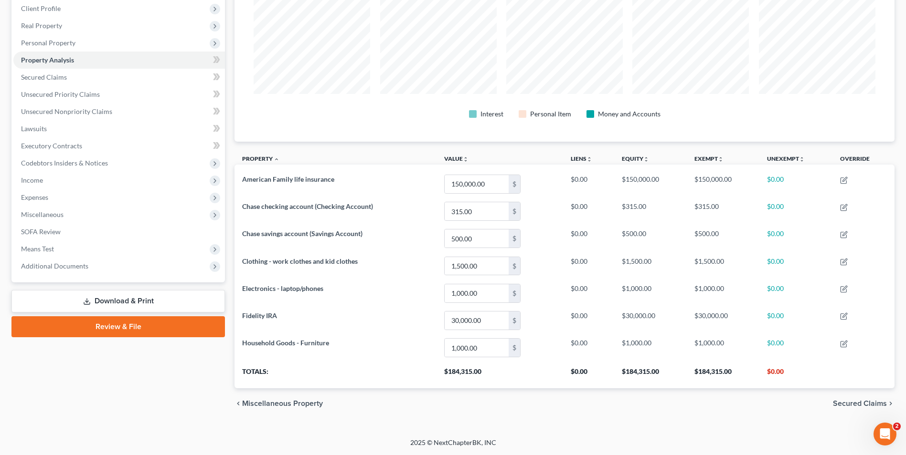
click at [115, 301] on link "Download & Print" at bounding box center [117, 301] width 213 height 22
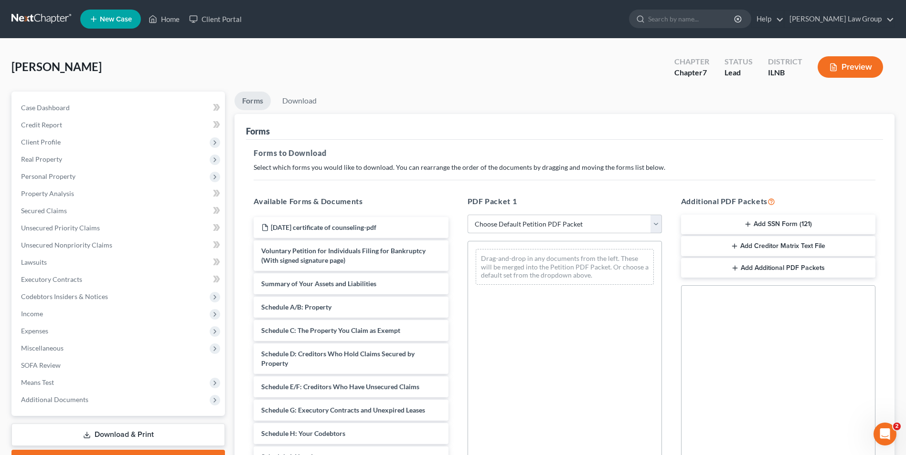
click at [558, 220] on select "Choose Default Petition PDF Packet Complete Bankruptcy Petition (all forms and …" at bounding box center [564, 224] width 194 height 19
select select "0"
click at [467, 215] on select "Choose Default Petition PDF Packet Complete Bankruptcy Petition (all forms and …" at bounding box center [564, 224] width 194 height 19
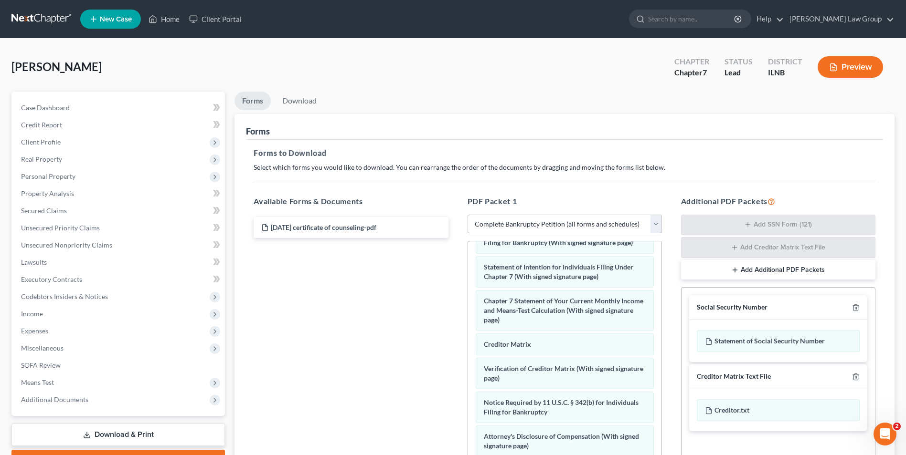
scroll to position [135, 0]
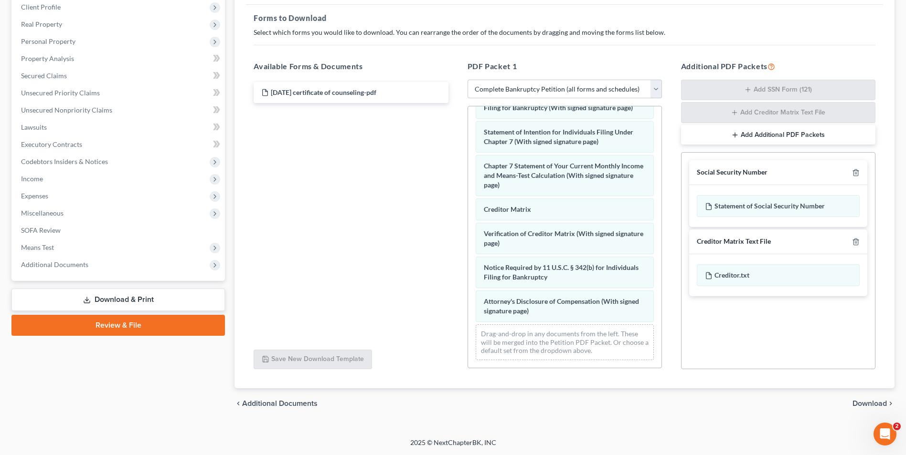
click at [860, 400] on span "Download" at bounding box center [869, 404] width 34 height 8
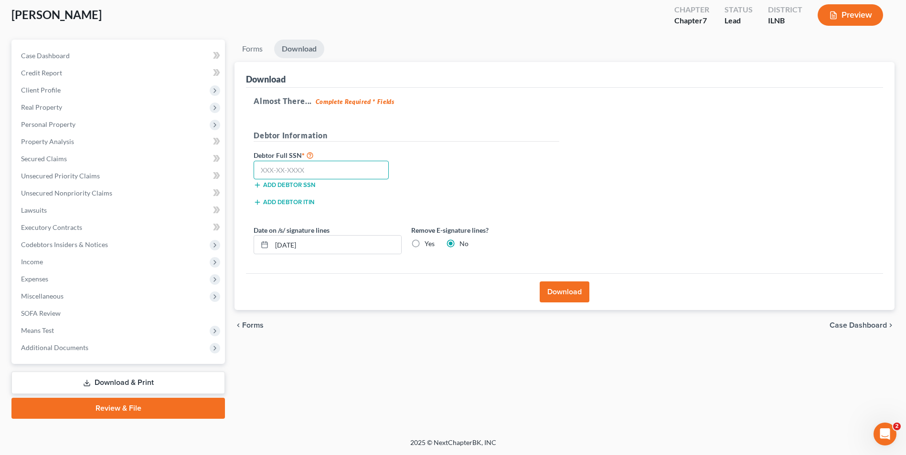
click at [261, 171] on input "text" at bounding box center [321, 170] width 135 height 19
type input "361-54-4871"
click at [424, 243] on label "Yes" at bounding box center [429, 244] width 10 height 10
click at [428, 243] on input "Yes" at bounding box center [431, 242] width 6 height 6
radio input "true"
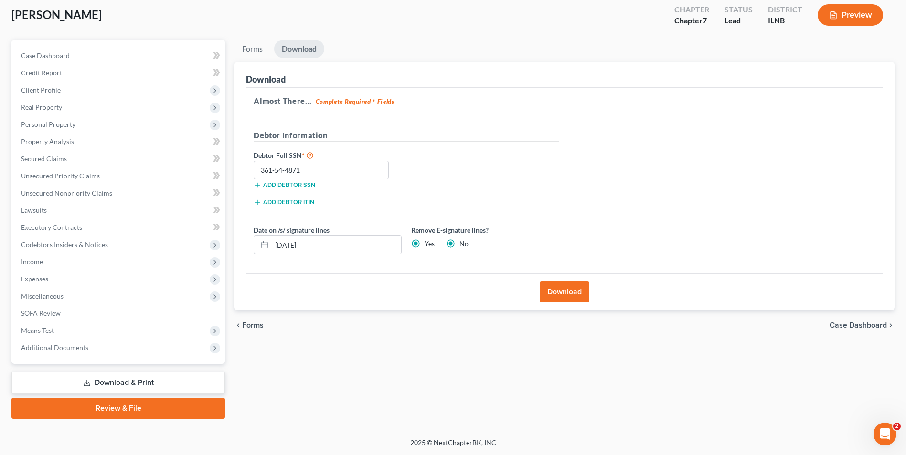
radio input "false"
click at [559, 290] on button "Download" at bounding box center [565, 292] width 50 height 21
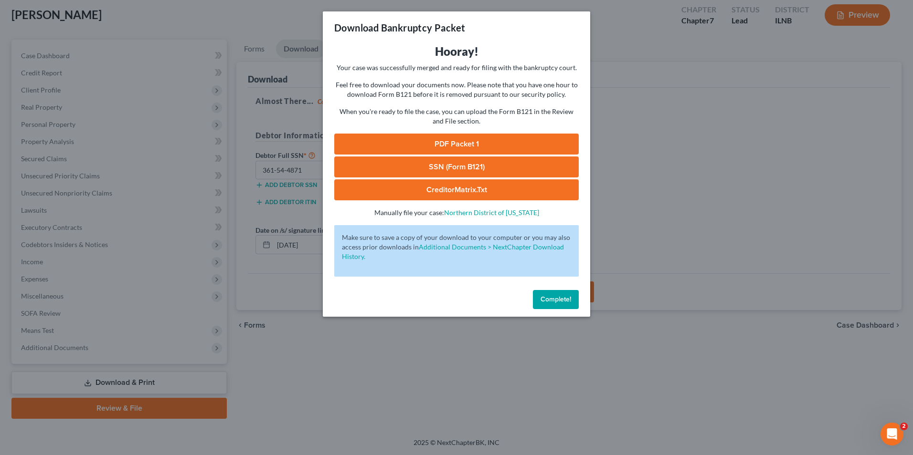
click at [470, 166] on link "SSN (Form B121)" at bounding box center [456, 167] width 244 height 21
click at [472, 141] on link "PDF Packet 1" at bounding box center [456, 144] width 244 height 21
click at [551, 296] on span "Complete!" at bounding box center [555, 300] width 31 height 8
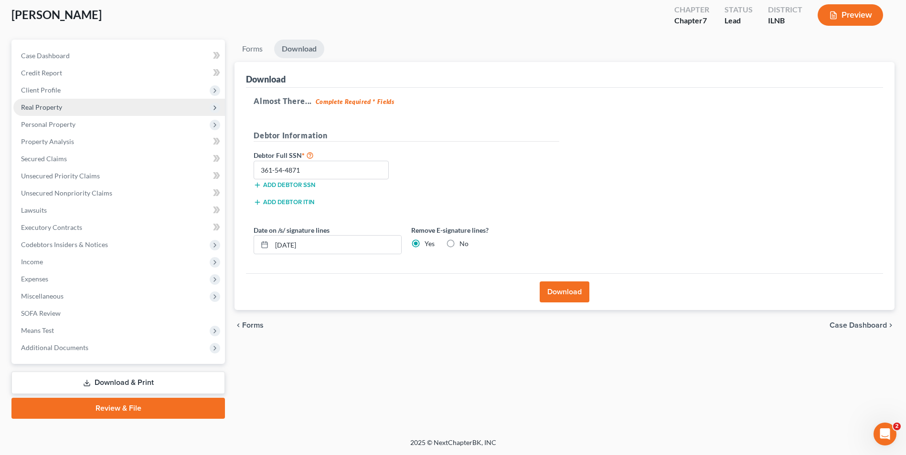
click at [69, 106] on span "Real Property" at bounding box center [119, 107] width 212 height 17
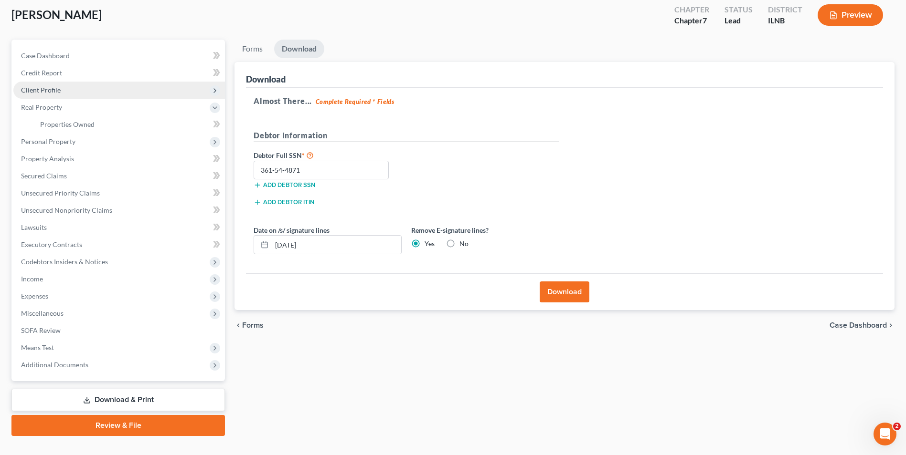
click at [58, 90] on span "Client Profile" at bounding box center [41, 90] width 40 height 8
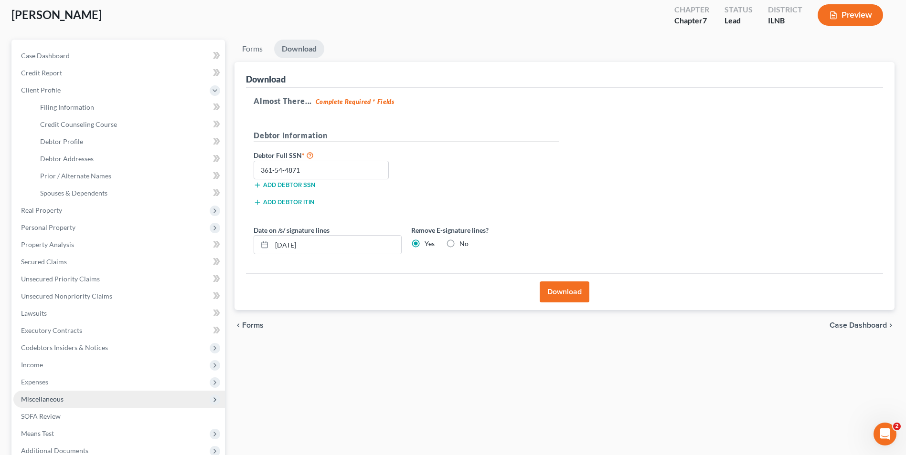
click at [43, 399] on span "Miscellaneous" at bounding box center [42, 399] width 42 height 8
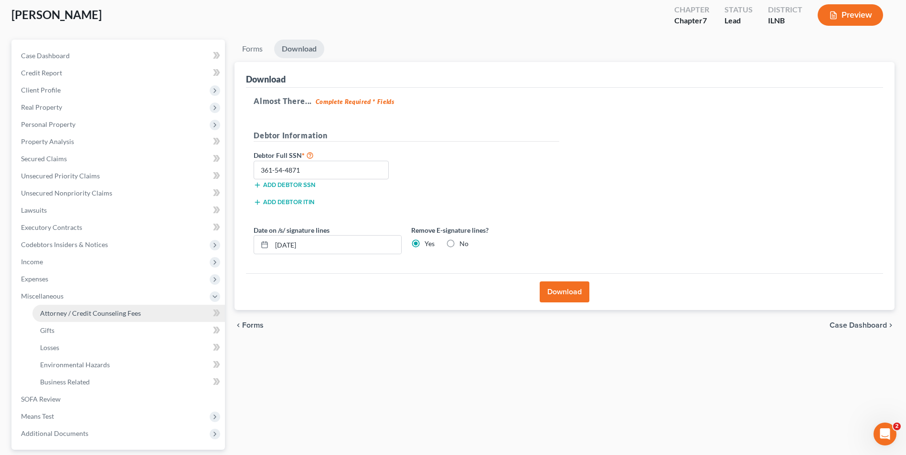
click at [84, 312] on span "Attorney / Credit Counseling Fees" at bounding box center [90, 313] width 101 height 8
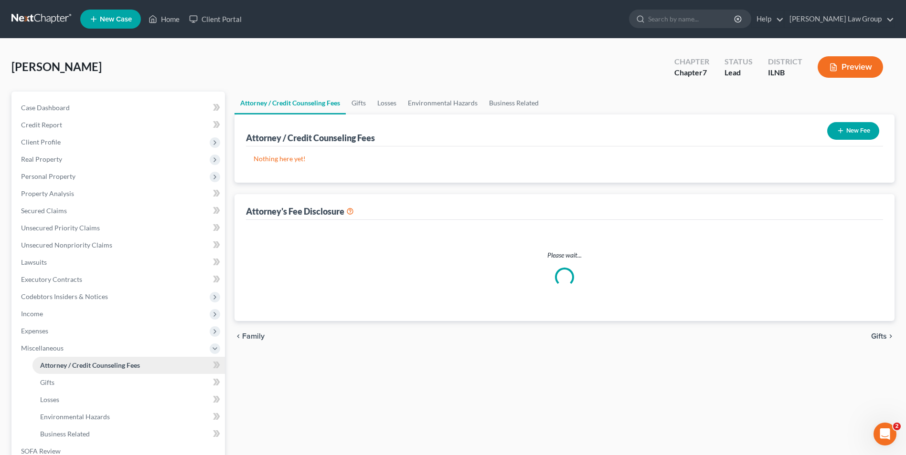
select select "0"
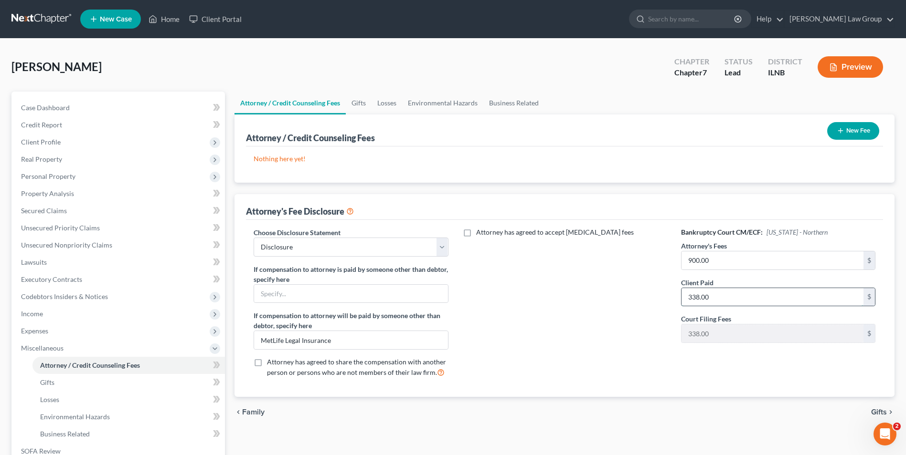
click at [718, 296] on input "338.00" at bounding box center [772, 297] width 182 height 18
type input "0.00"
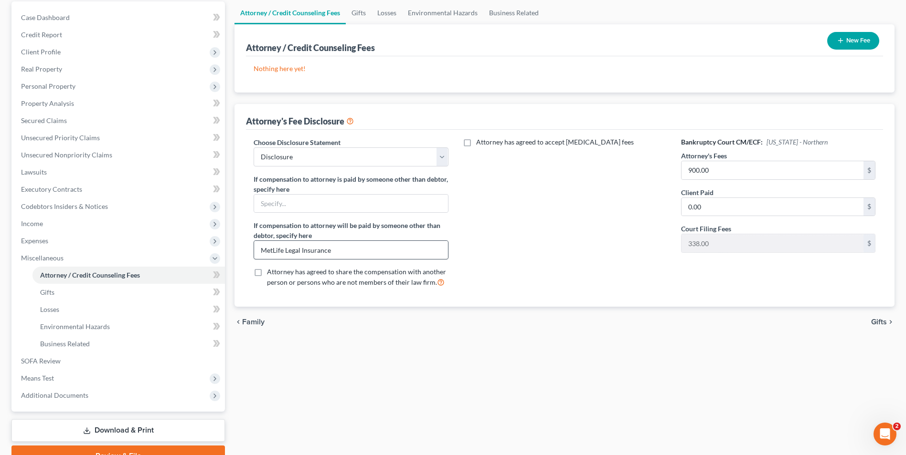
scroll to position [138, 0]
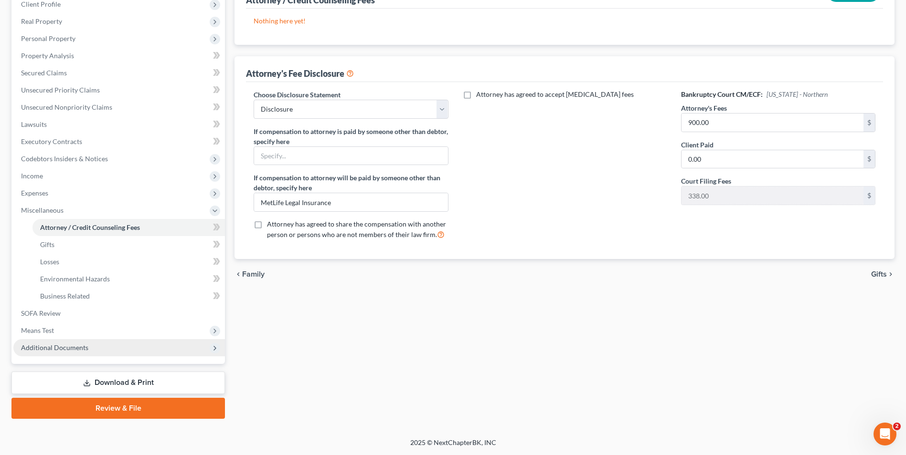
click at [80, 346] on span "Additional Documents" at bounding box center [54, 348] width 67 height 8
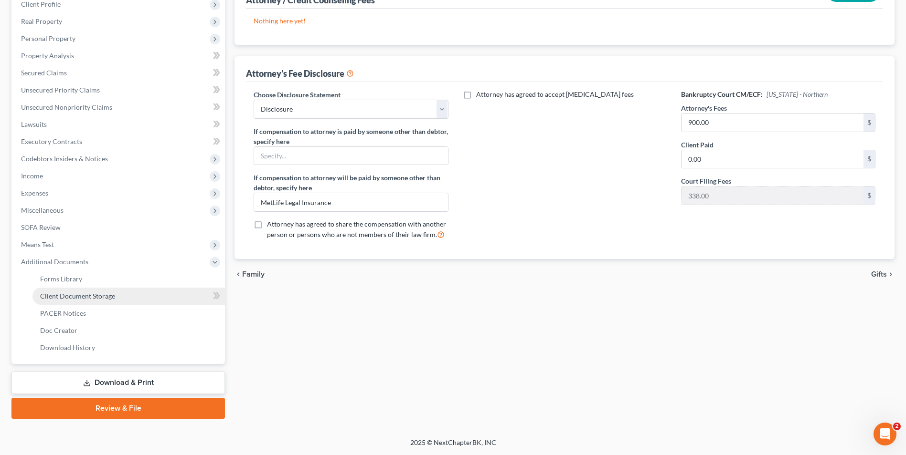
click at [101, 296] on span "Client Document Storage" at bounding box center [77, 296] width 75 height 8
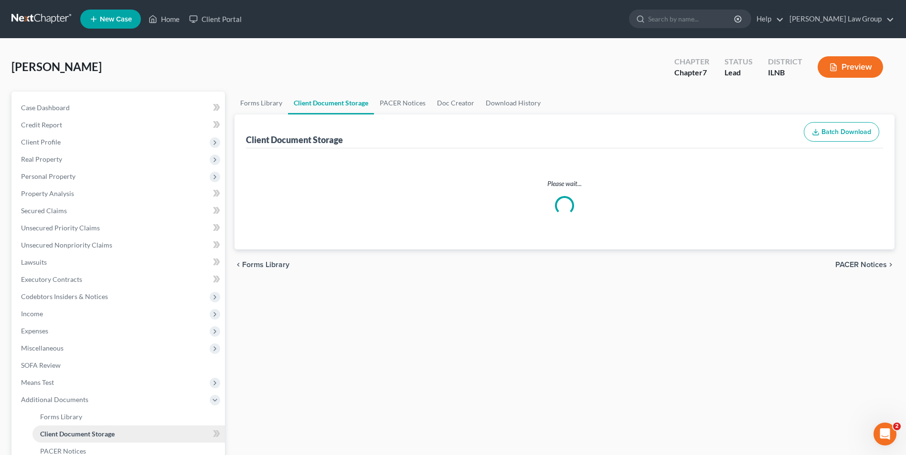
select select "13"
select select "10"
select select "11"
select select "14"
select select "12"
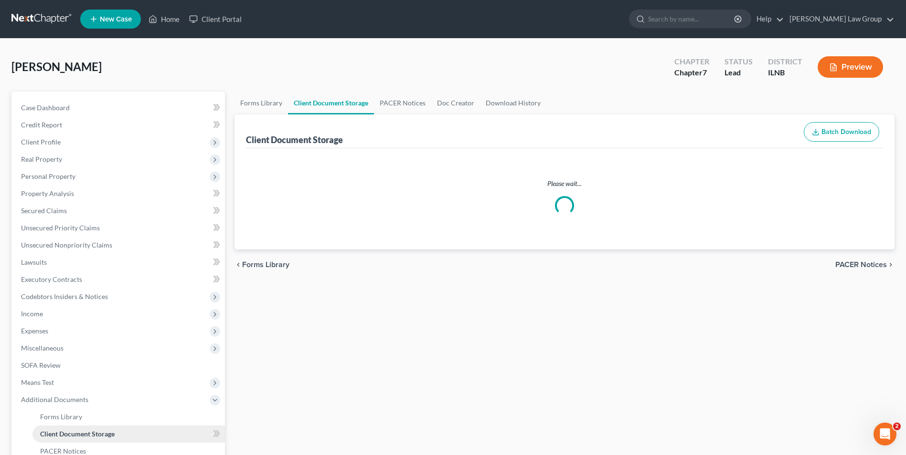
select select "0"
select select "6"
select select "15"
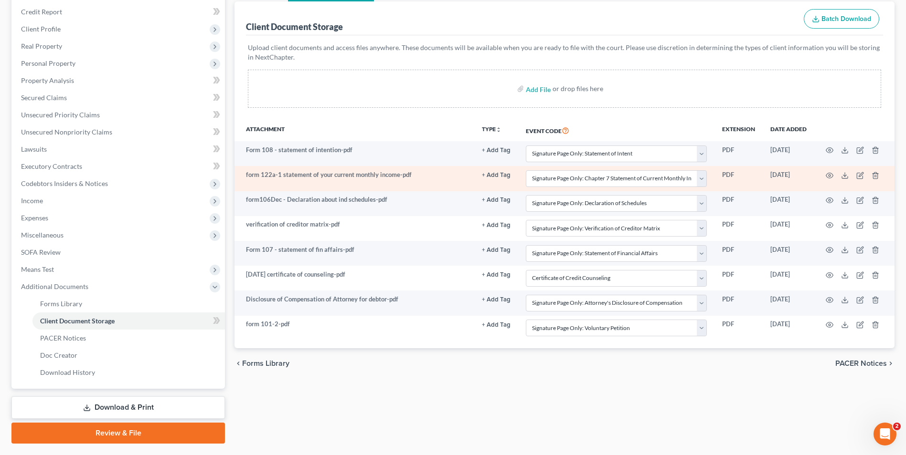
scroll to position [117, 0]
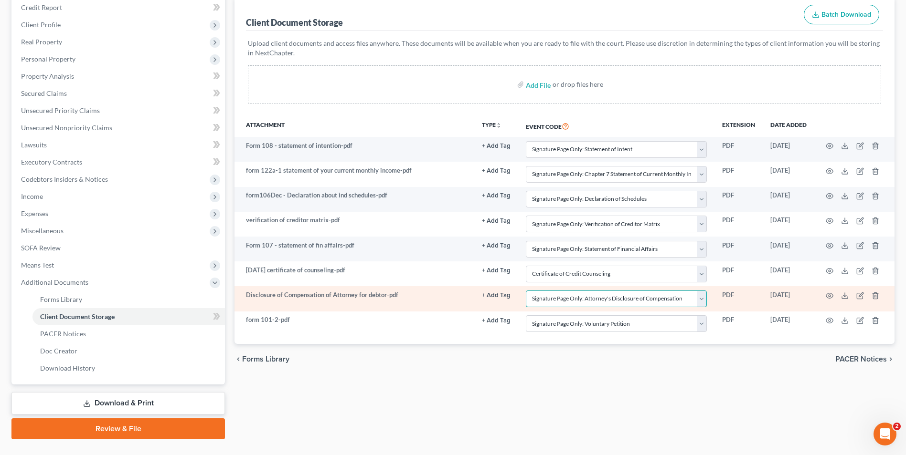
click at [562, 300] on select "Select Event Certificate of Credit Counseling Chapter 13 Calculation of Your Di…" at bounding box center [616, 299] width 181 height 17
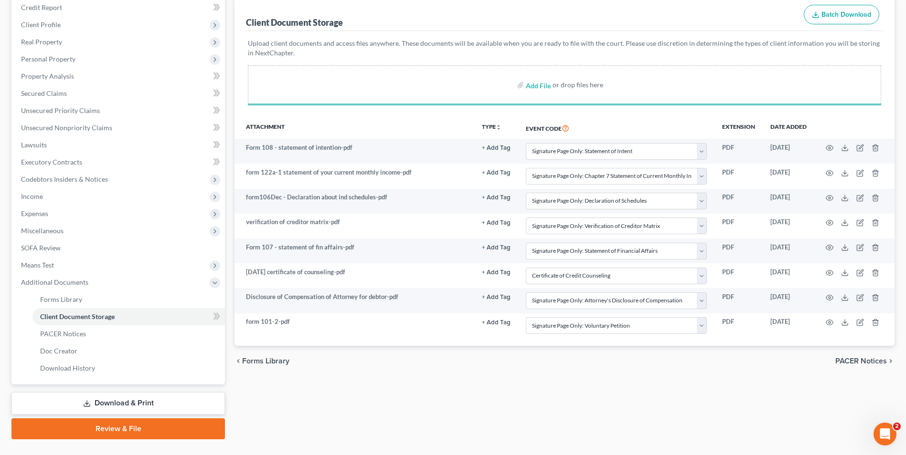
select select "13"
select select "10"
select select "11"
select select "14"
select select "12"
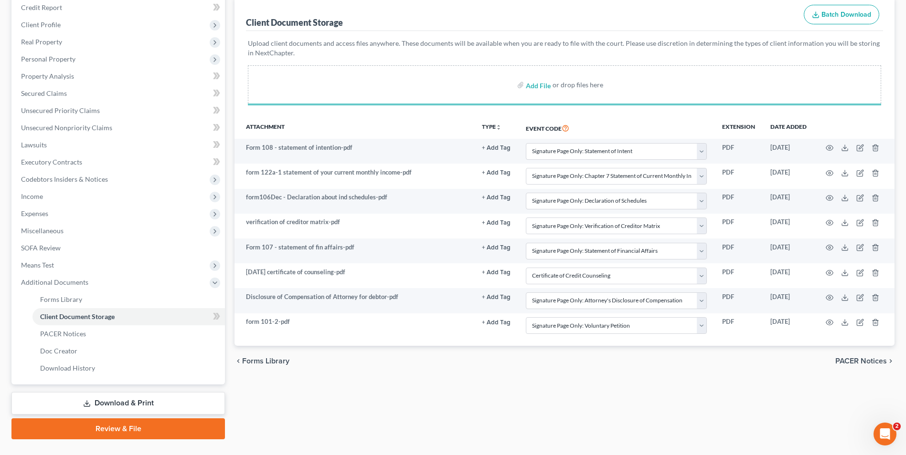
select select "0"
select select "6"
select select "15"
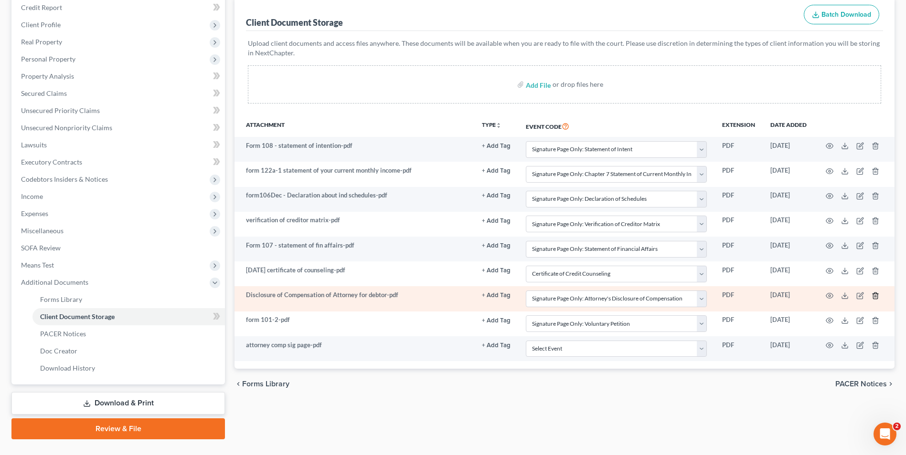
click at [877, 297] on icon "button" at bounding box center [875, 296] width 4 height 6
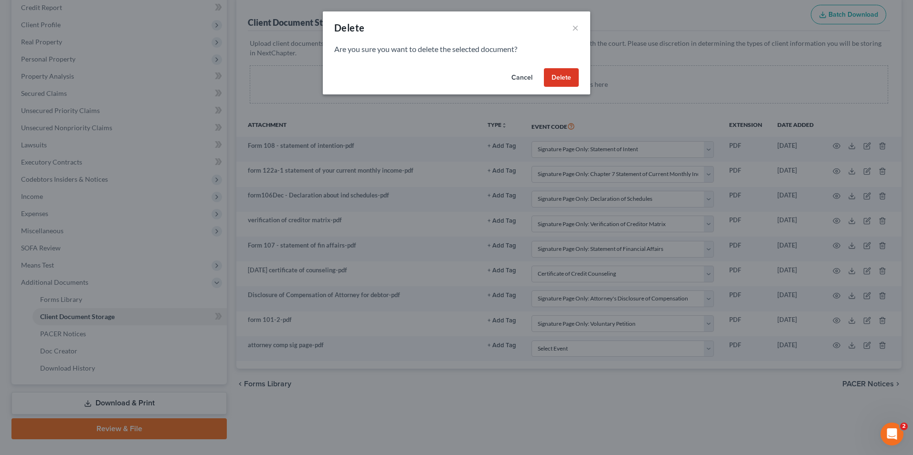
click at [554, 78] on button "Delete" at bounding box center [561, 77] width 35 height 19
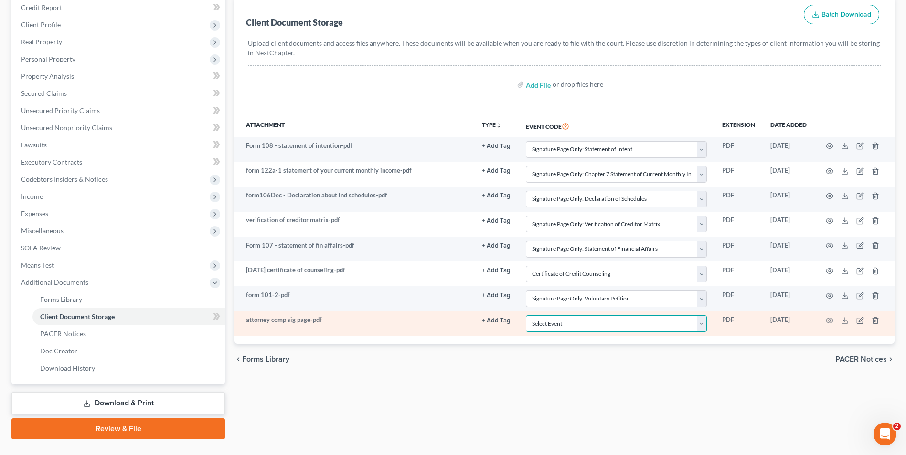
click at [554, 320] on select "Select Event Certificate of Credit Counseling Chapter 13 Calculation of Your Di…" at bounding box center [616, 324] width 181 height 17
select select "6"
click at [526, 316] on select "Select Event Certificate of Credit Counseling Chapter 13 Calculation of Your Di…" at bounding box center [616, 324] width 181 height 17
click at [829, 319] on icon "button" at bounding box center [830, 321] width 8 height 8
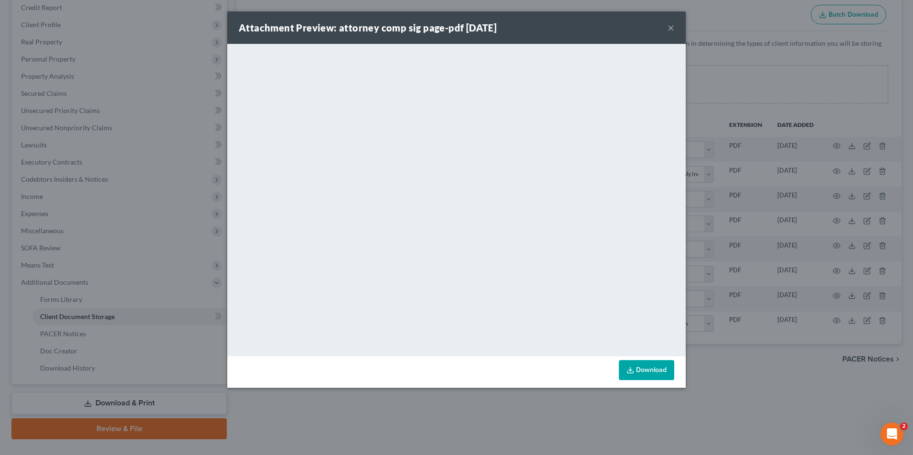
click at [671, 30] on button "×" at bounding box center [670, 27] width 7 height 11
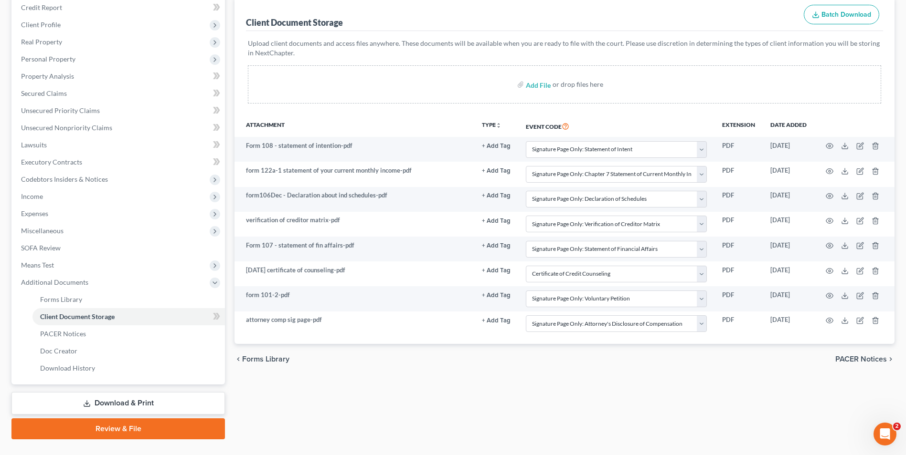
click at [119, 430] on link "Review & File" at bounding box center [117, 429] width 213 height 21
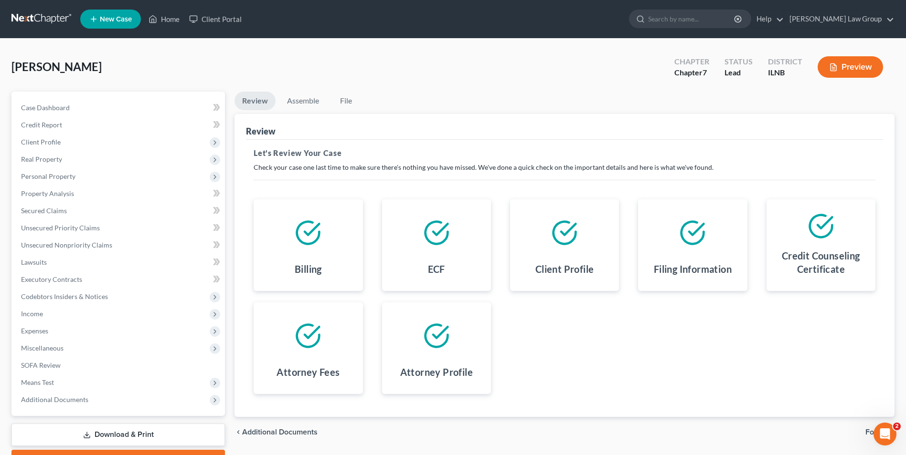
scroll to position [52, 0]
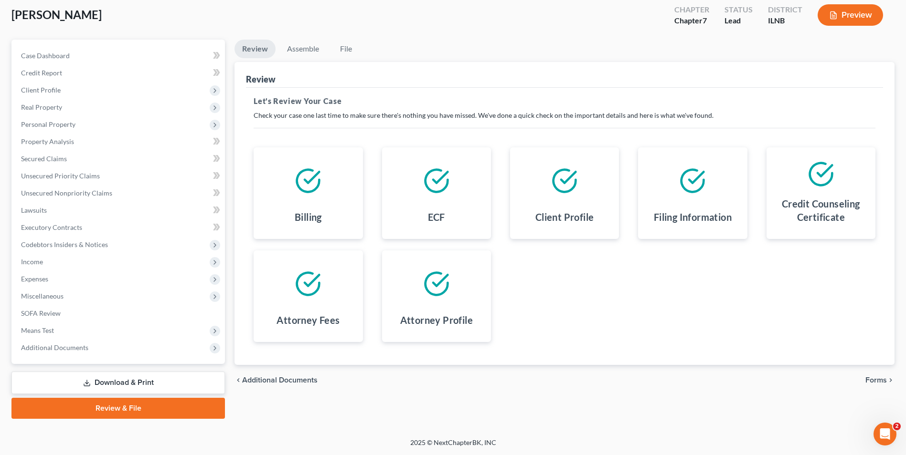
click at [879, 381] on span "Forms" at bounding box center [875, 381] width 21 height 8
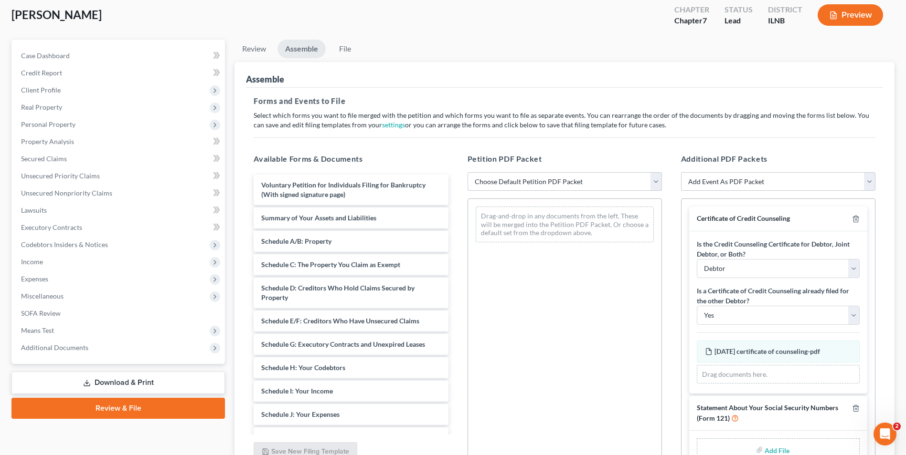
click at [527, 183] on select "Choose Default Petition PDF Packet Emergency Filing (Voluntary Petition and Cre…" at bounding box center [564, 181] width 194 height 19
select select "1"
click at [467, 172] on select "Choose Default Petition PDF Packet Emergency Filing (Voluntary Petition and Cre…" at bounding box center [564, 181] width 194 height 19
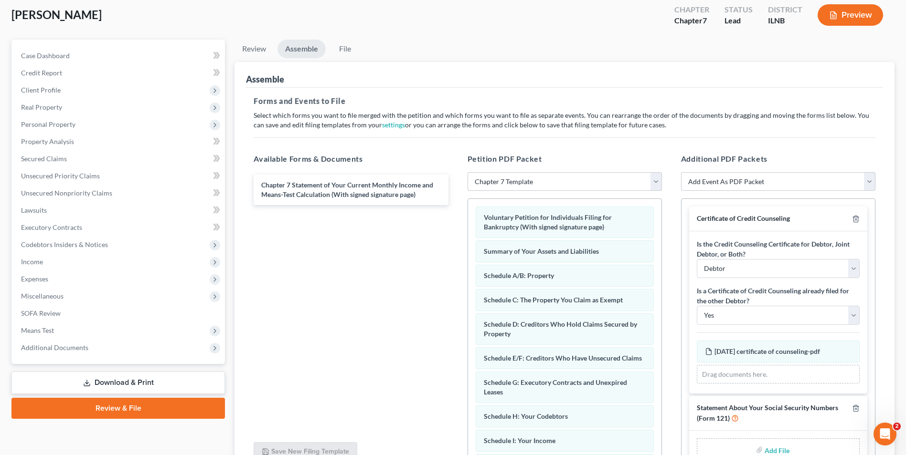
scroll to position [16, 0]
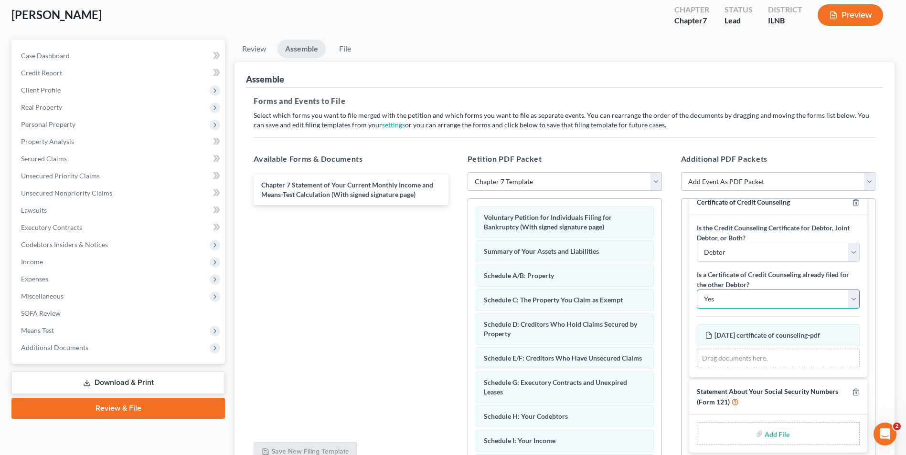
click at [769, 302] on select "Yes No" at bounding box center [778, 299] width 163 height 19
select select "1"
click at [697, 290] on select "Yes No" at bounding box center [778, 299] width 163 height 19
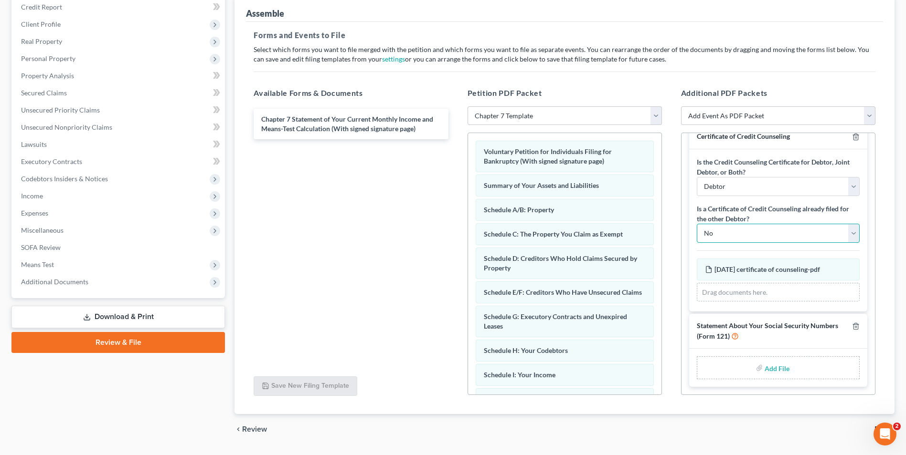
scroll to position [56, 0]
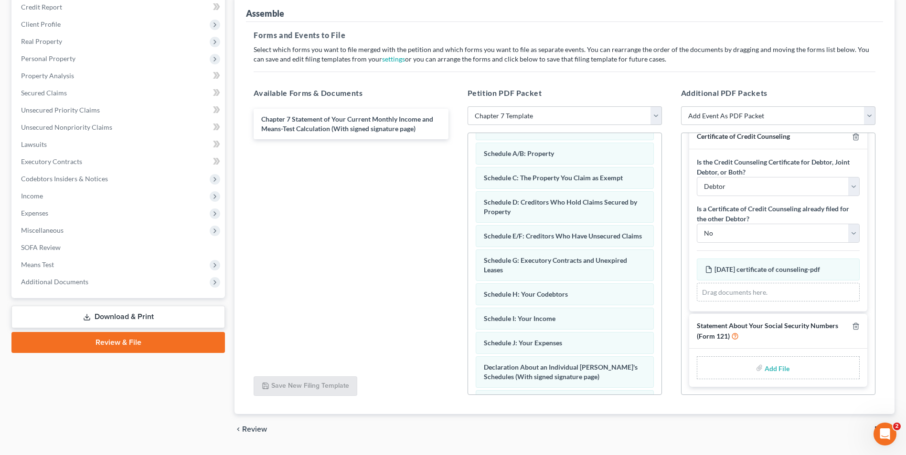
click at [774, 367] on input "file" at bounding box center [775, 368] width 23 height 17
type input "C:\fakepath\form 121 - Statement About Your Social Security Numbers.pdf"
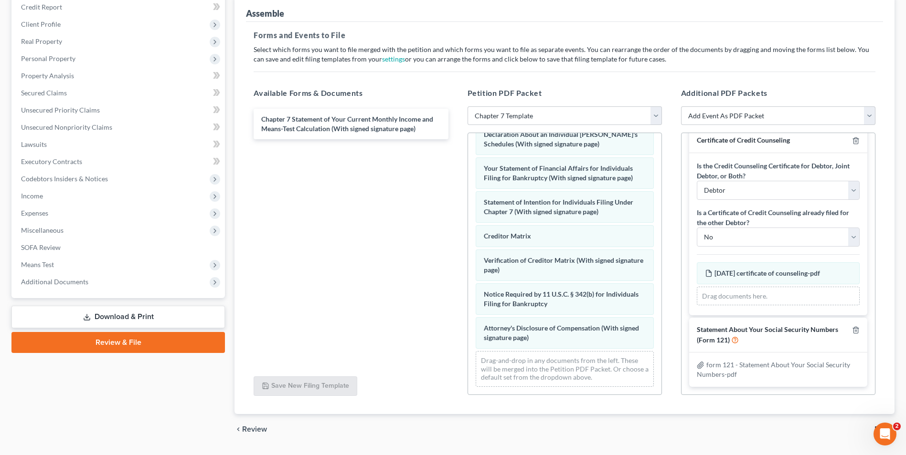
scroll to position [299, 0]
click at [661, 390] on div "Voluntary Petition for Individuals Filing for Bankruptcy (With signed signature…" at bounding box center [564, 264] width 194 height 263
click at [660, 390] on div "Voluntary Petition for Individuals Filing for Bankruptcy (With signed signature…" at bounding box center [564, 264] width 194 height 263
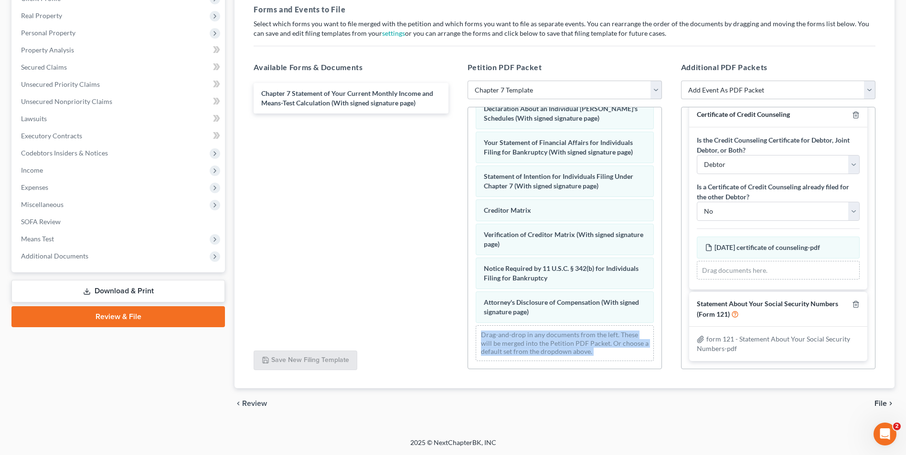
click at [881, 402] on span "File" at bounding box center [880, 404] width 12 height 8
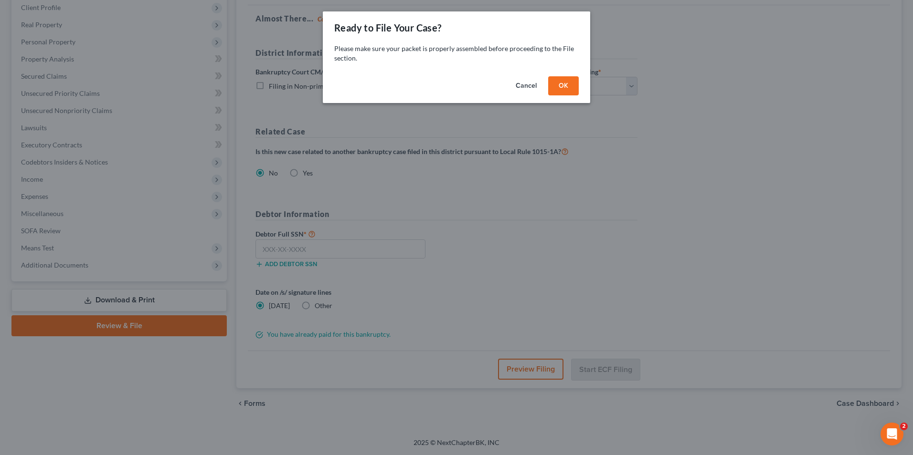
click at [564, 84] on button "OK" at bounding box center [563, 85] width 31 height 19
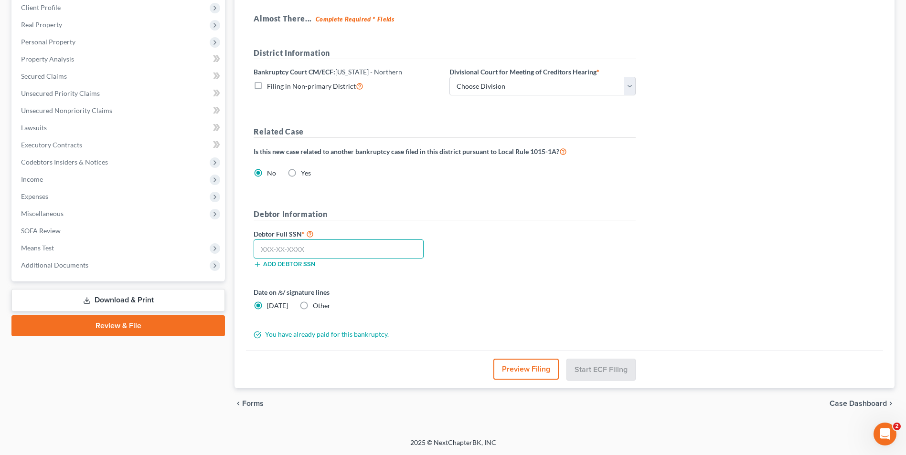
click at [260, 248] on input "text" at bounding box center [339, 249] width 170 height 19
type input "361-54-4871"
click at [473, 87] on select "Choose Division [GEOGRAPHIC_DATA] Rockford" at bounding box center [542, 86] width 186 height 19
select select "0"
click at [449, 77] on select "Choose Division [GEOGRAPHIC_DATA] Rockford" at bounding box center [542, 86] width 186 height 19
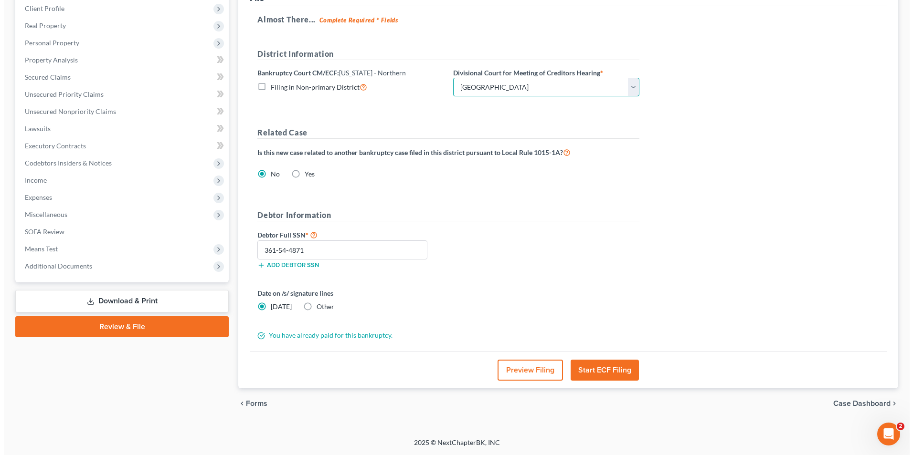
scroll to position [134, 0]
click at [313, 306] on label "Other" at bounding box center [322, 307] width 18 height 10
click at [317, 306] on input "Other" at bounding box center [320, 305] width 6 height 6
radio input "true"
radio input "false"
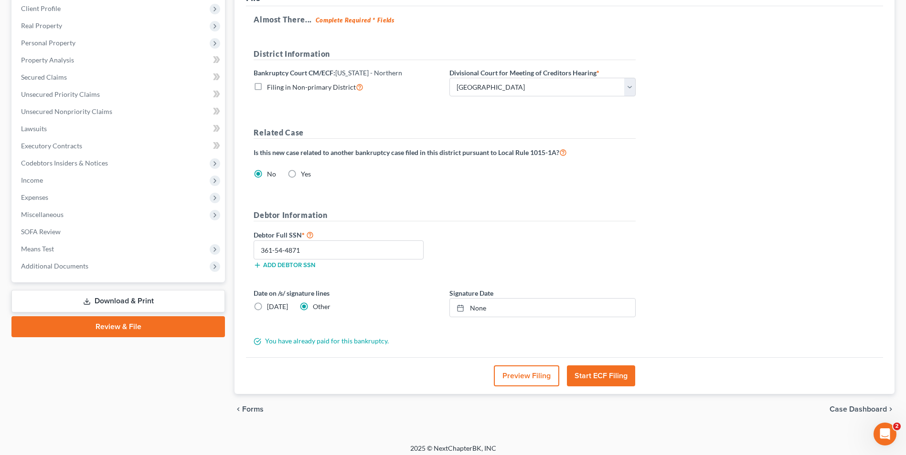
click at [593, 375] on button "Start ECF Filing" at bounding box center [601, 376] width 68 height 21
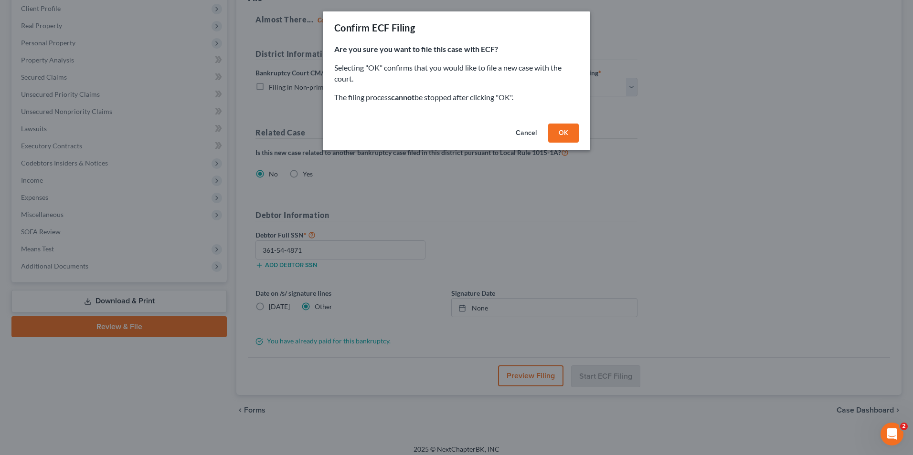
click at [569, 126] on button "OK" at bounding box center [563, 133] width 31 height 19
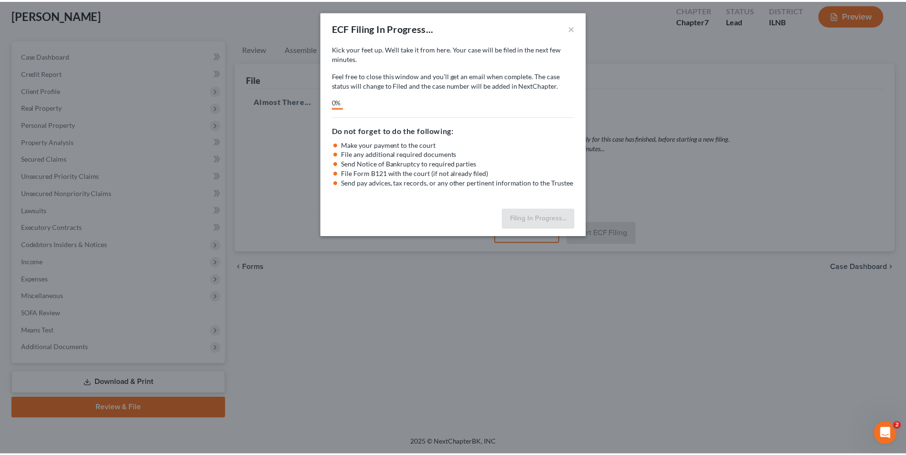
scroll to position [52, 0]
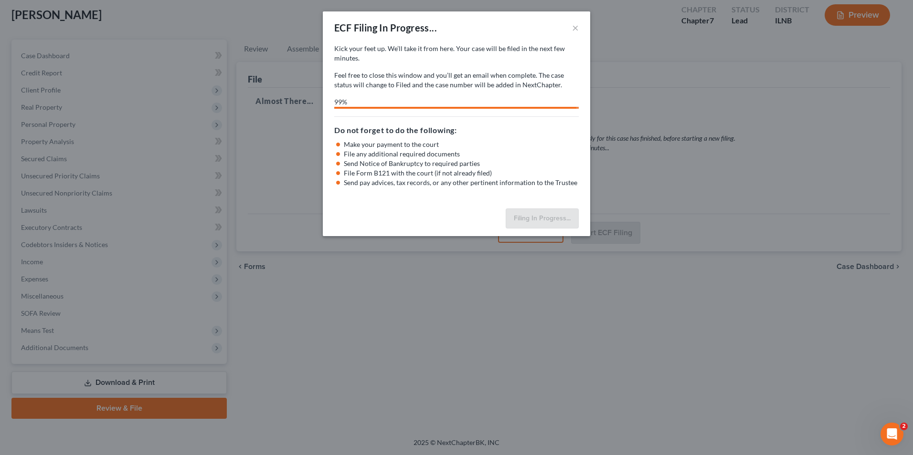
select select "0"
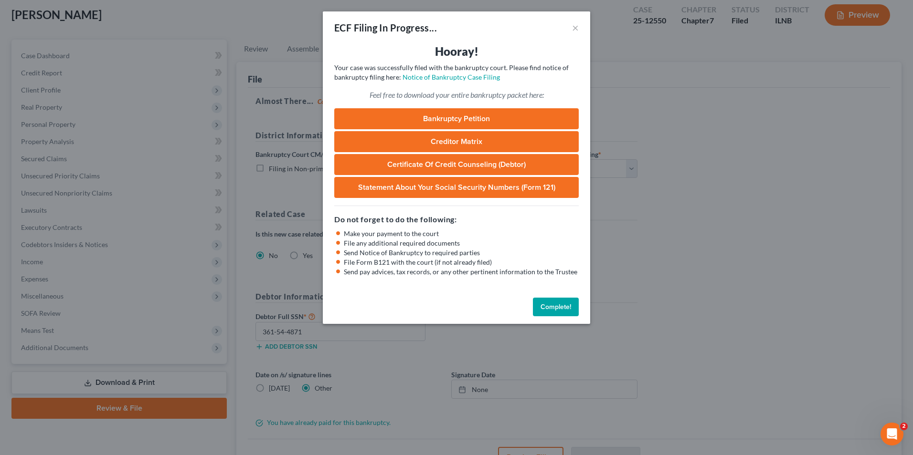
click at [551, 306] on button "Complete!" at bounding box center [556, 307] width 46 height 19
